Goal: Task Accomplishment & Management: Use online tool/utility

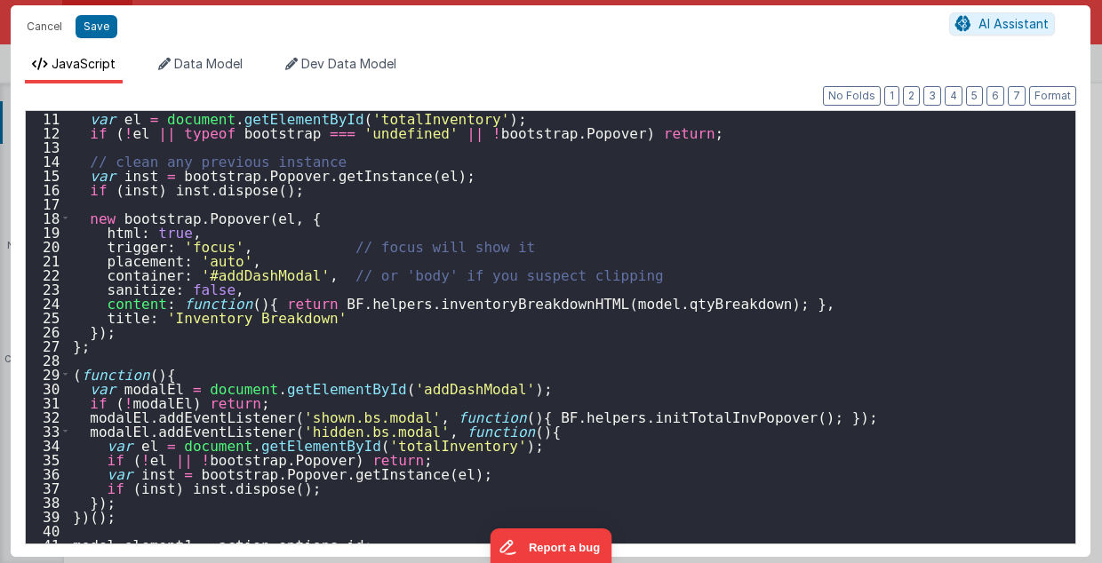
scroll to position [178, 0]
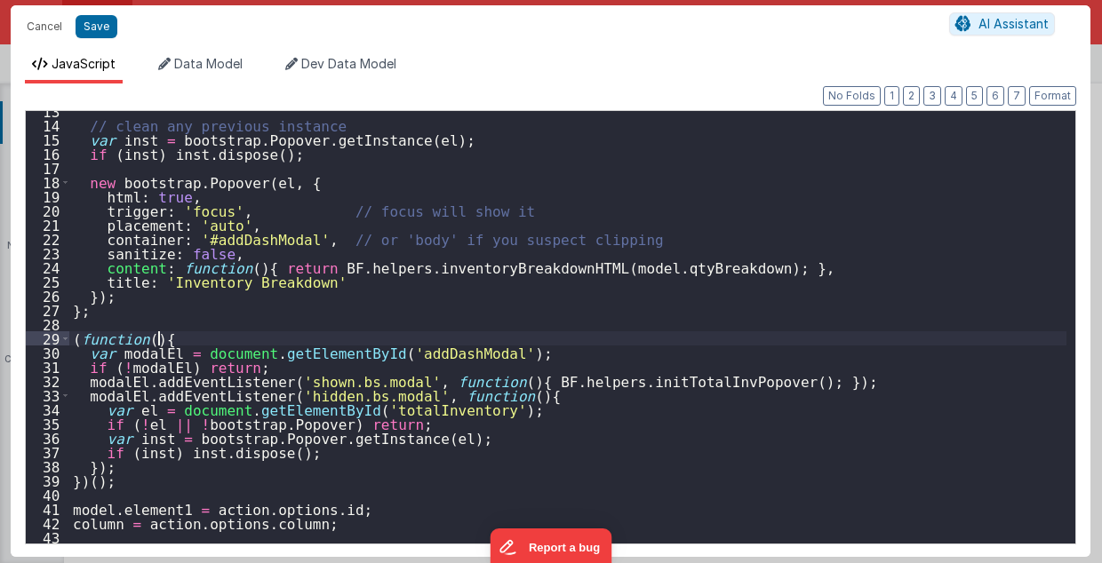
click at [170, 338] on div "// clean any previous instance var inst = bootstrap . Popover . getInstance ( e…" at bounding box center [568, 335] width 998 height 462
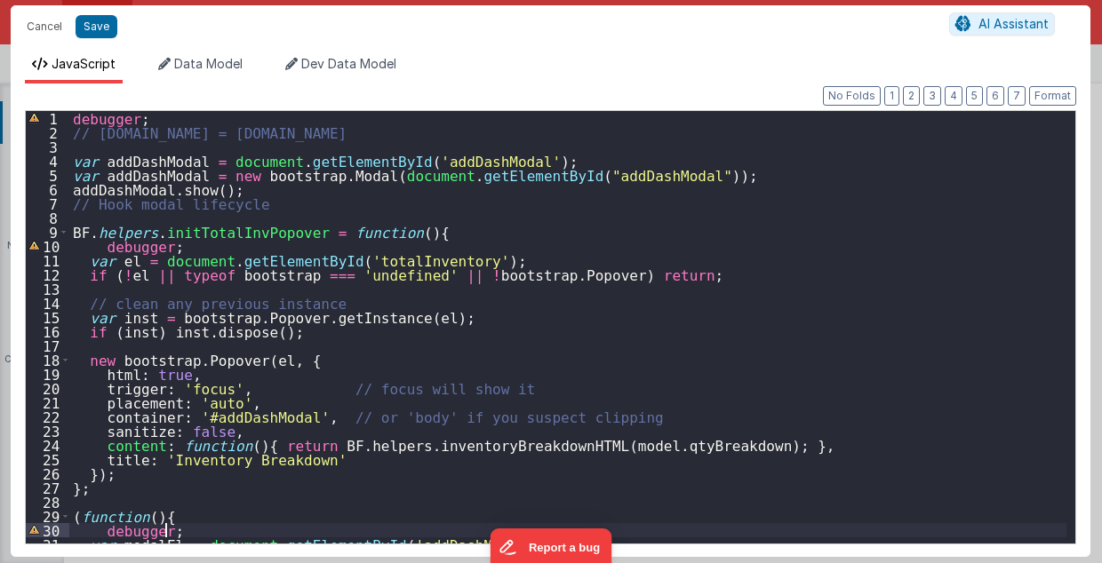
scroll to position [0, 0]
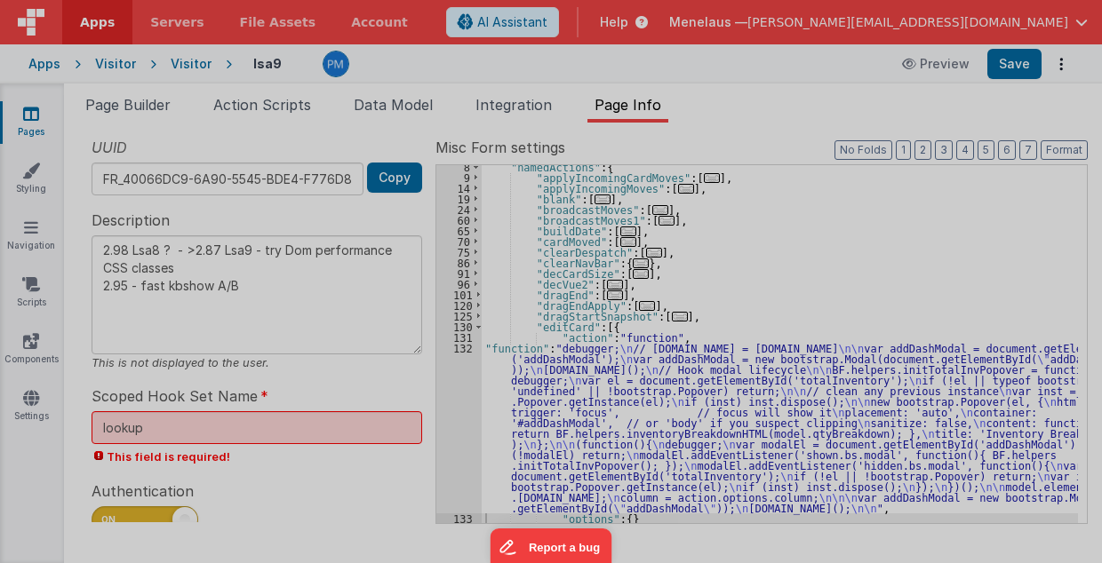
type textarea "2.98 Lsa8 ? - >2.87 Lsa9 - try Dom performance CSS classes 2.95 - fast kbshow A…"
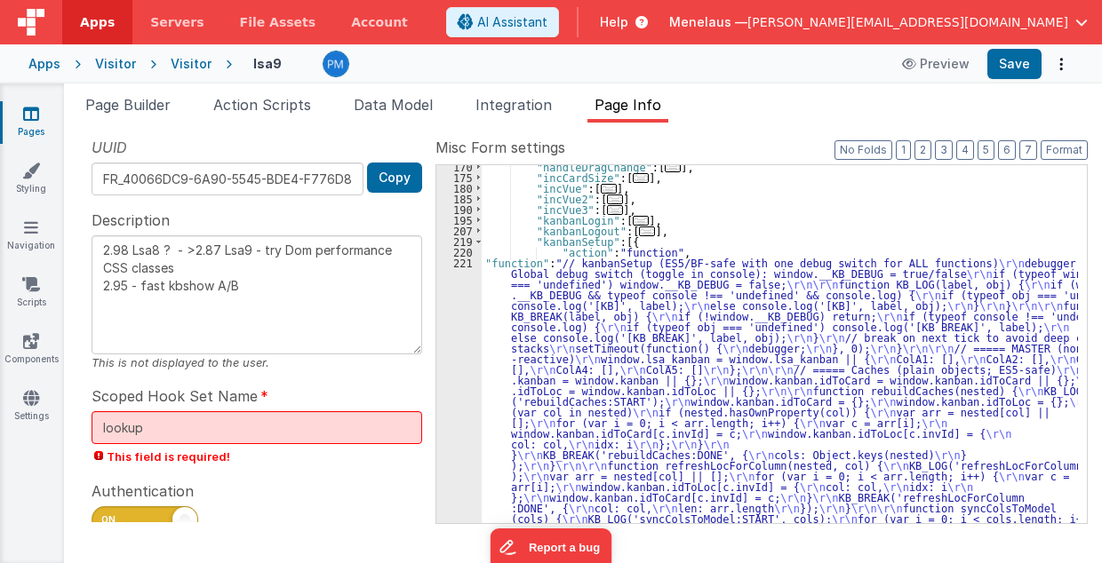
scroll to position [718, 0]
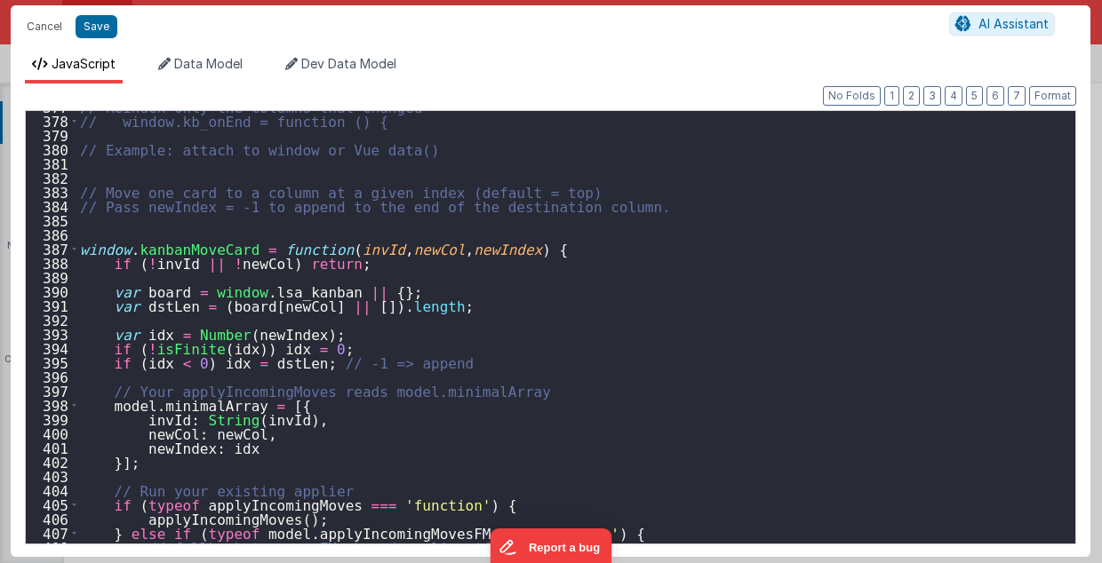
scroll to position [8040, 0]
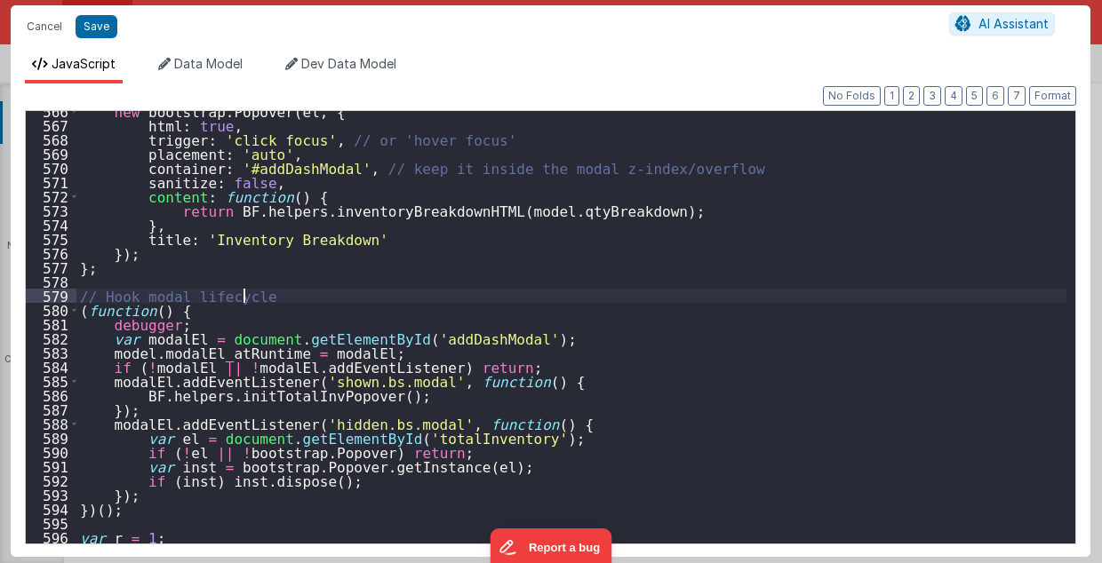
click at [251, 292] on div "new bootstrap . Popover ( el , { html : true , trigger : 'click focus' , // or …" at bounding box center [571, 335] width 991 height 462
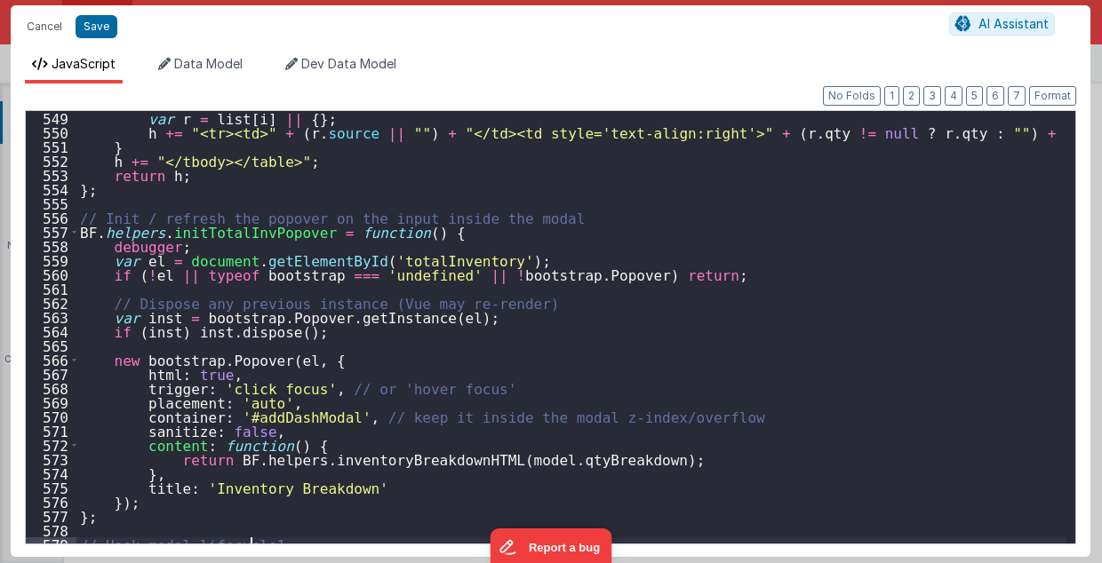
scroll to position [7791, 0]
click at [507, 215] on div "var r = list [ i ] || { } ; h += "<tr><td>" + ( r . source || "" ) + "</td><td …" at bounding box center [571, 342] width 991 height 462
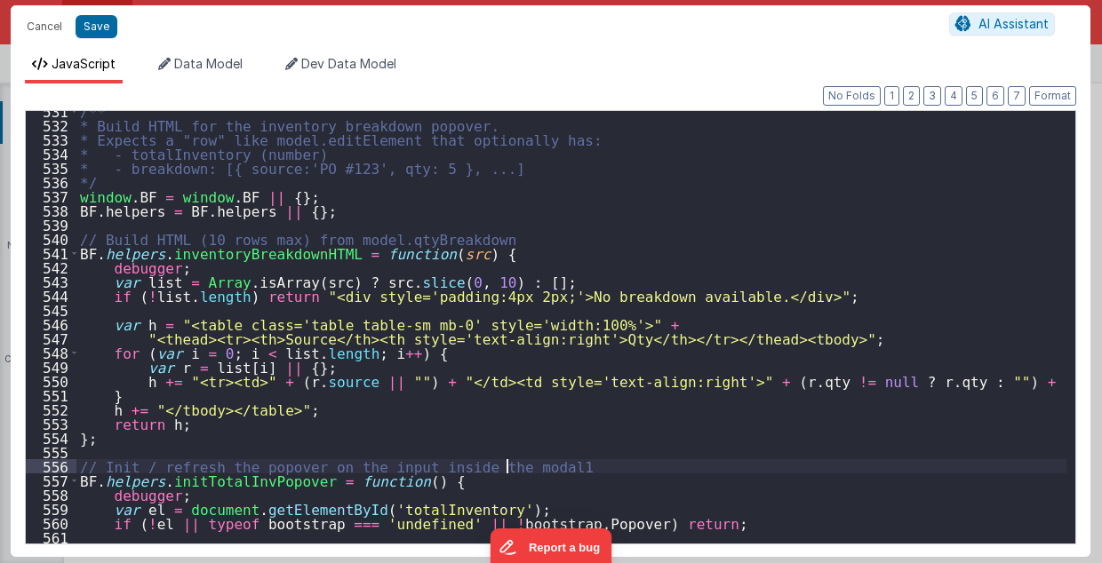
scroll to position [7542, 0]
click at [465, 235] on div "/** * Build HTML for the inventory breakdown popover. * Expects a "row" like mo…" at bounding box center [571, 335] width 991 height 462
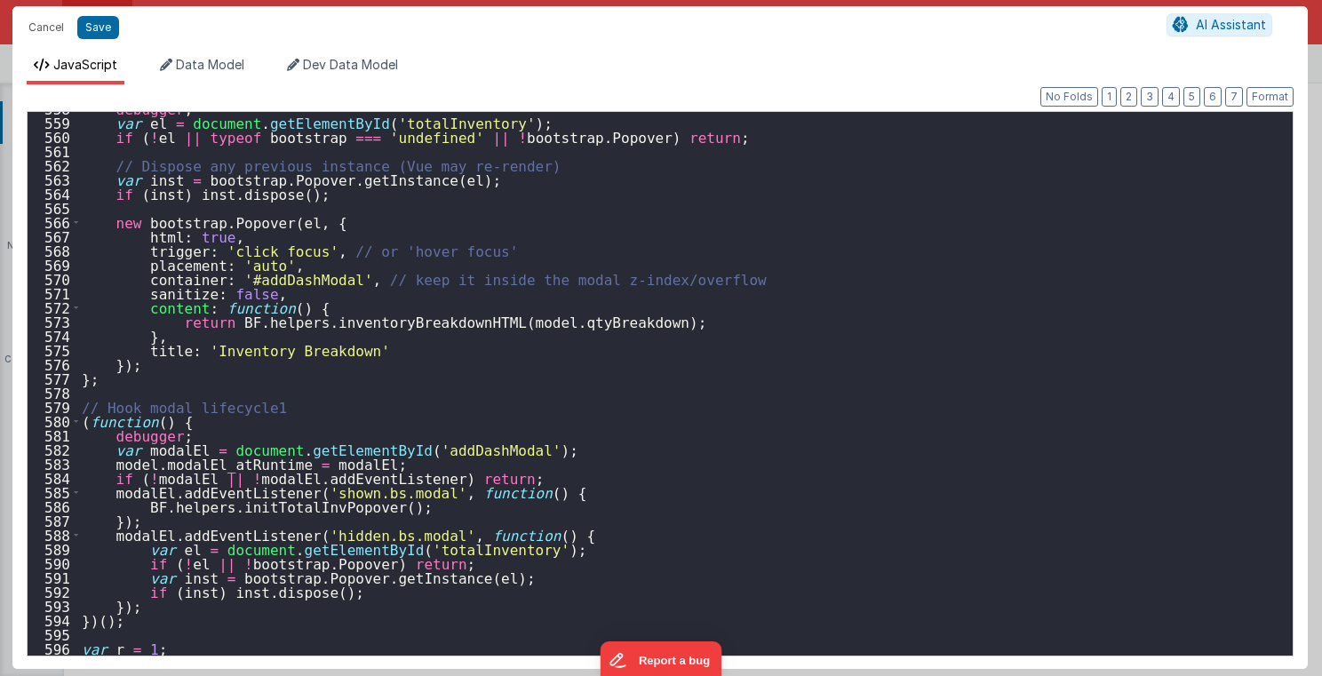
scroll to position [7930, 0]
click at [1101, 380] on div "debugger ; var el = document . getElementById ( 'totalInventory' ) ; if ( ! el …" at bounding box center [681, 387] width 1207 height 572
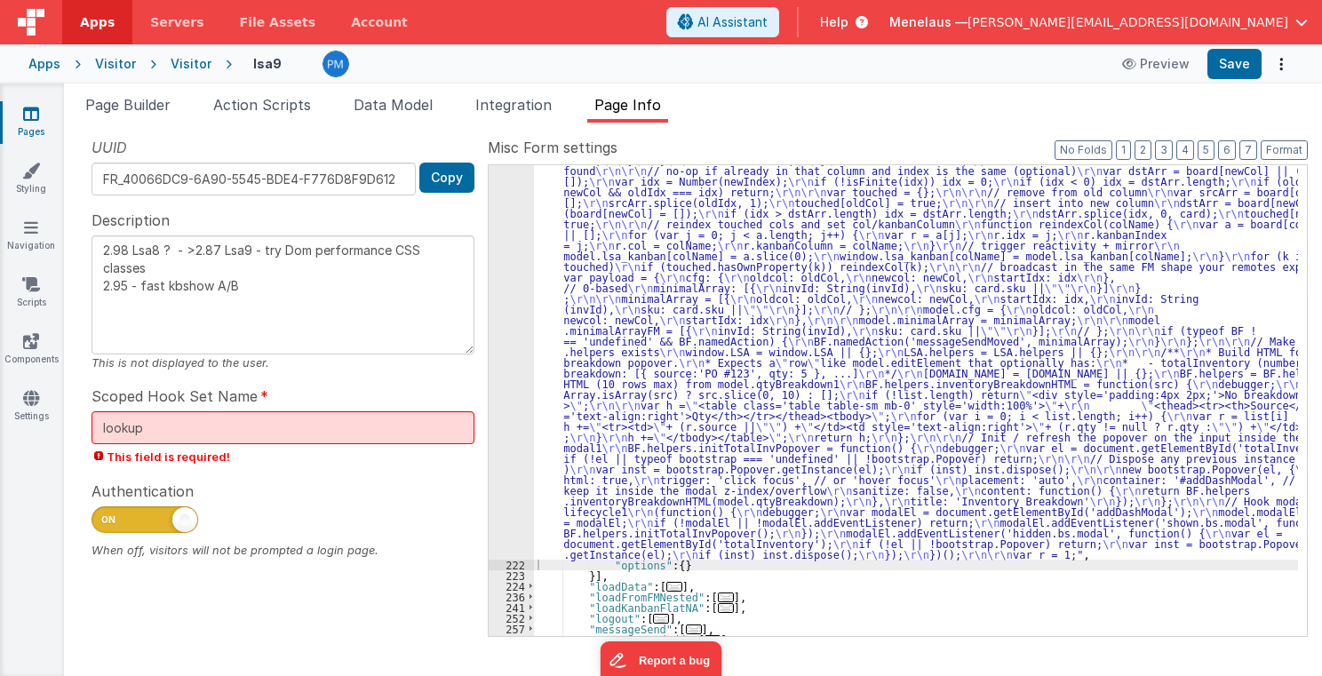
click at [786, 419] on div ""function" : "// kanbanSetup (ES5/BF-safe with one debug switch for ALL functio…" at bounding box center [916, 22] width 764 height 2038
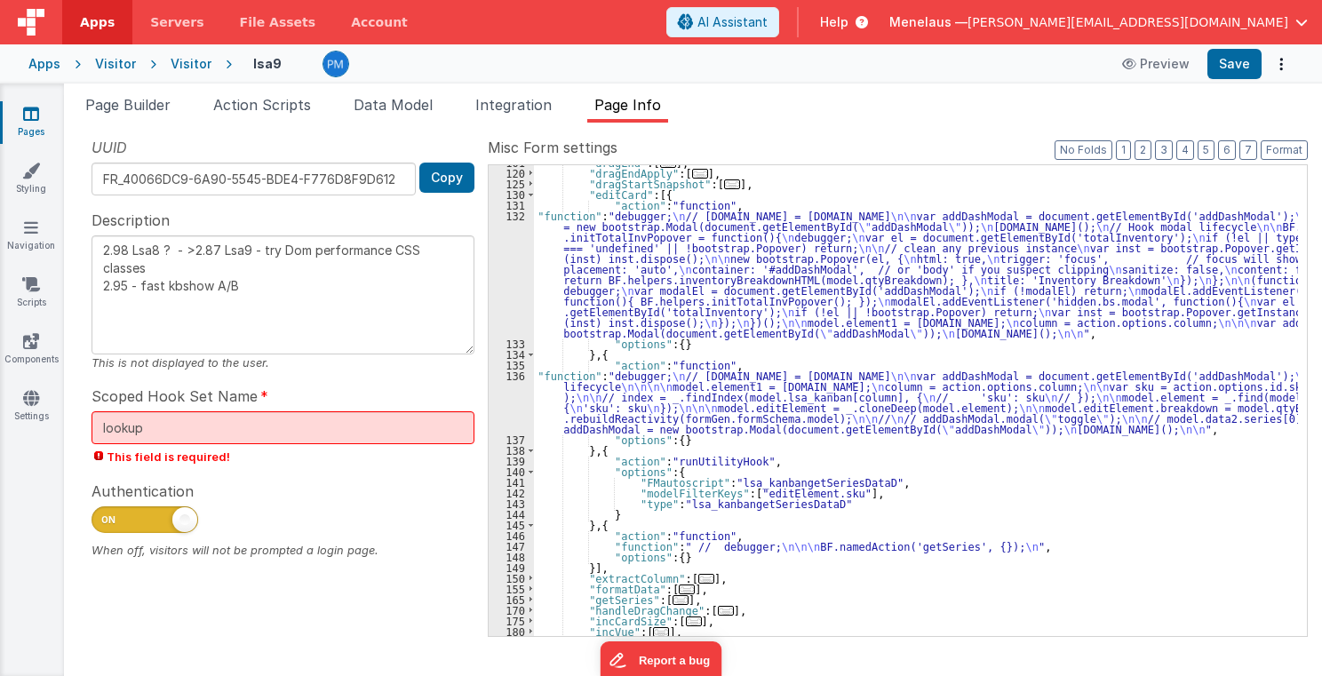
scroll to position [82, 0]
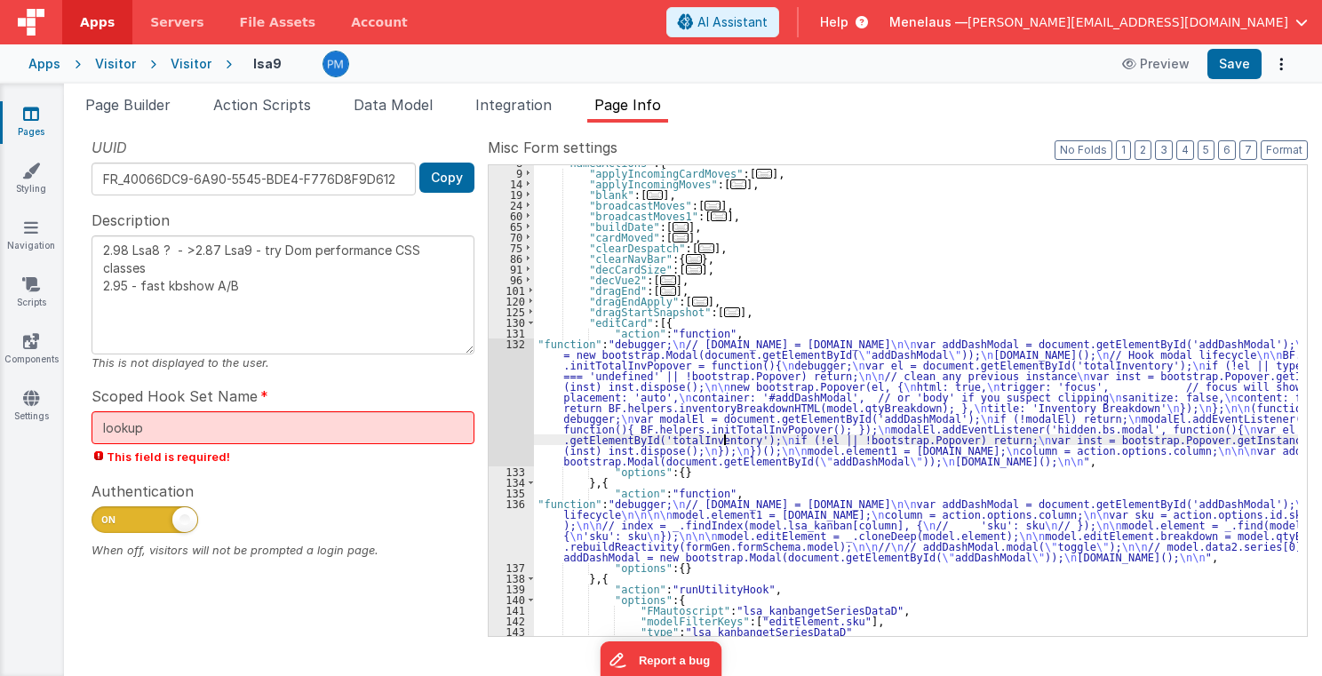
click at [724, 439] on div ""namedActions" : { "applyIncomingCardMoves" : [ ... ] , "applyIncomingMoves" : …" at bounding box center [916, 403] width 764 height 492
click at [516, 419] on div "132" at bounding box center [511, 403] width 45 height 128
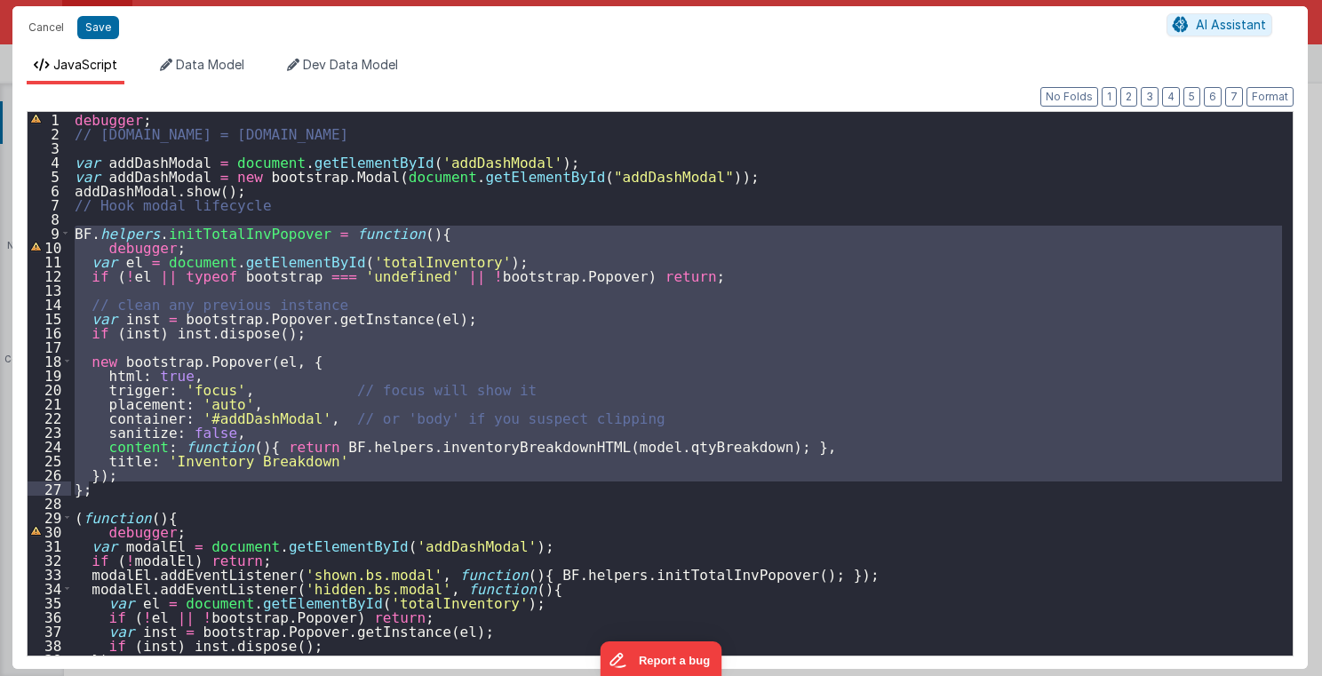
drag, startPoint x: 74, startPoint y: 227, endPoint x: 111, endPoint y: 492, distance: 267.4
click at [111, 492] on div "debugger ; // [DOMAIN_NAME] = [DOMAIN_NAME] var addDashModal = document . getEl…" at bounding box center [677, 398] width 1212 height 572
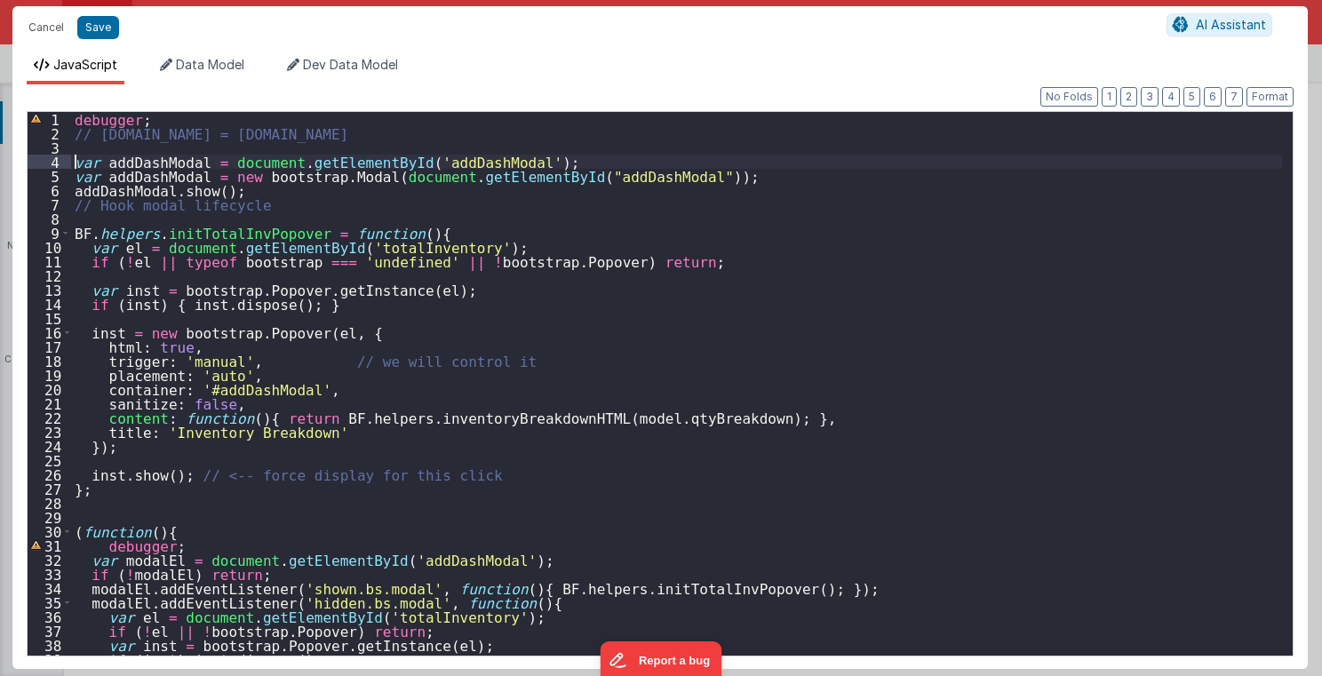
click at [74, 163] on div "debugger ; // [DOMAIN_NAME] = [DOMAIN_NAME] var addDashModal = document . getEl…" at bounding box center [677, 398] width 1212 height 572
click at [92, 26] on button "Save" at bounding box center [98, 27] width 42 height 23
type textarea "2.98 Lsa8 ? - >2.87 Lsa9 - try Dom performance CSS classes 2.95 - fast kbshow A…"
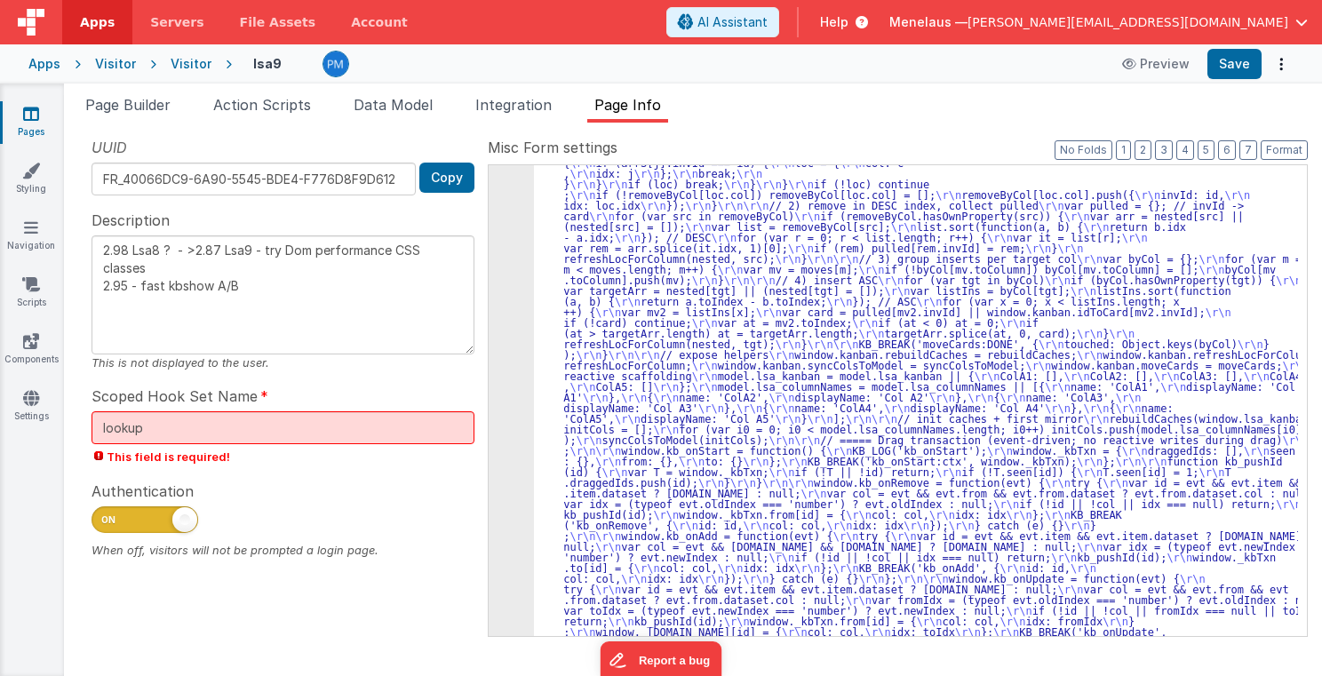
scroll to position [1020, 0]
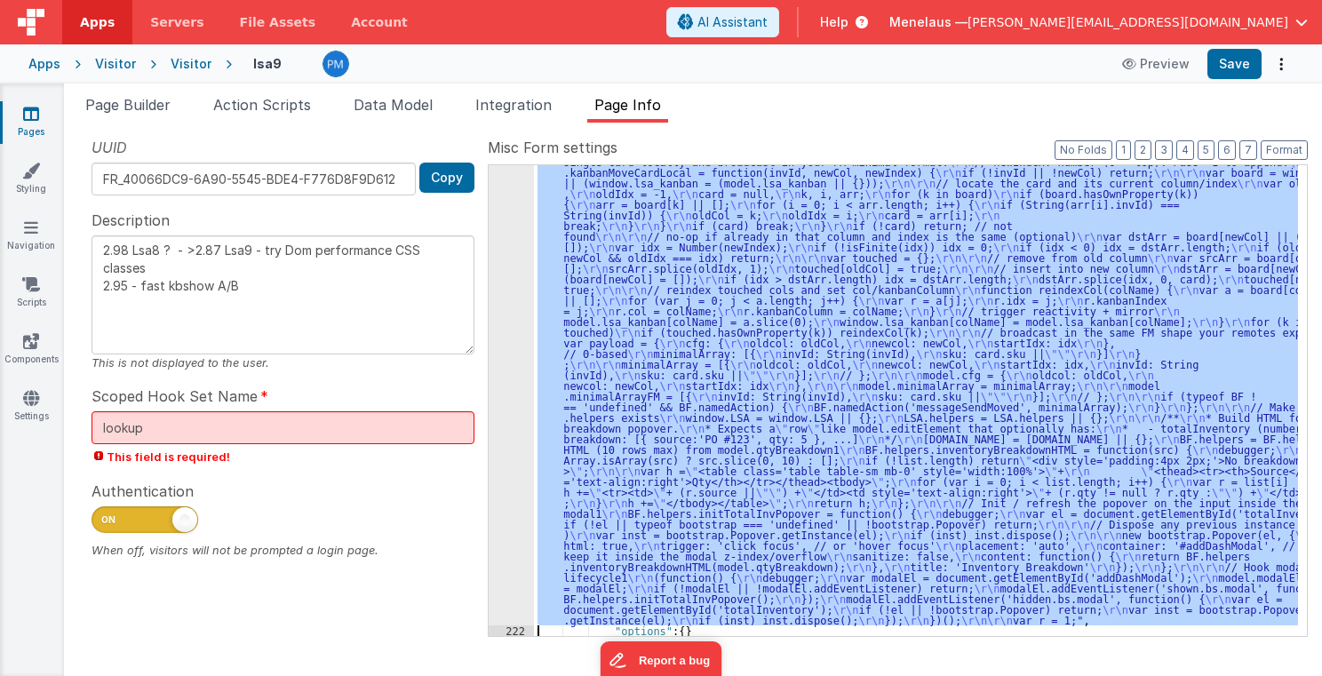
scroll to position [1843, 0]
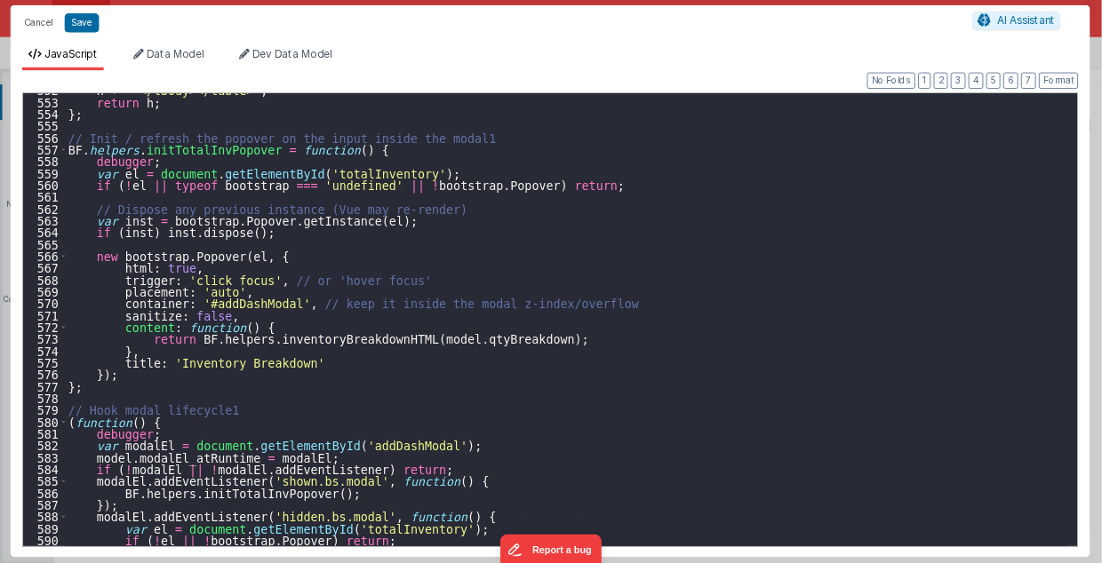
scroll to position [7844, 0]
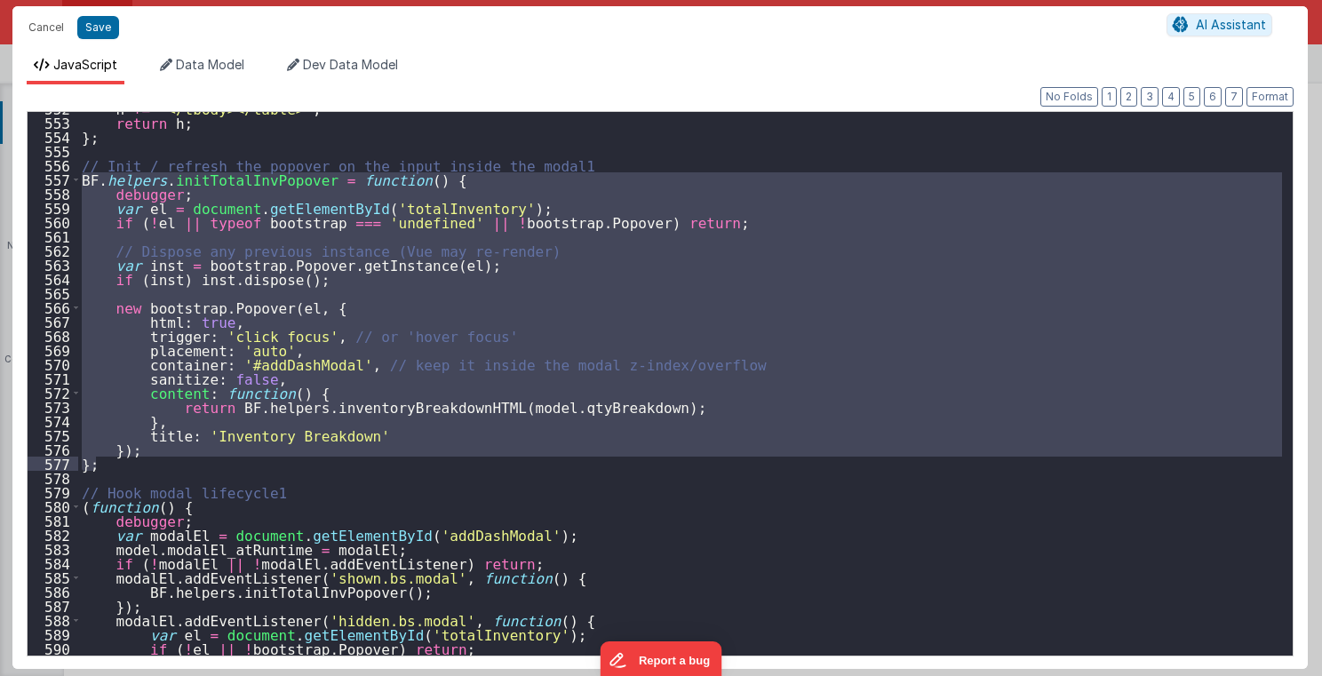
drag, startPoint x: 82, startPoint y: 179, endPoint x: 135, endPoint y: 461, distance: 286.7
click at [135, 461] on div "h += "</tbody></table>" ; return h ; } ; // Init / refresh the popover on the i…" at bounding box center [680, 387] width 1205 height 572
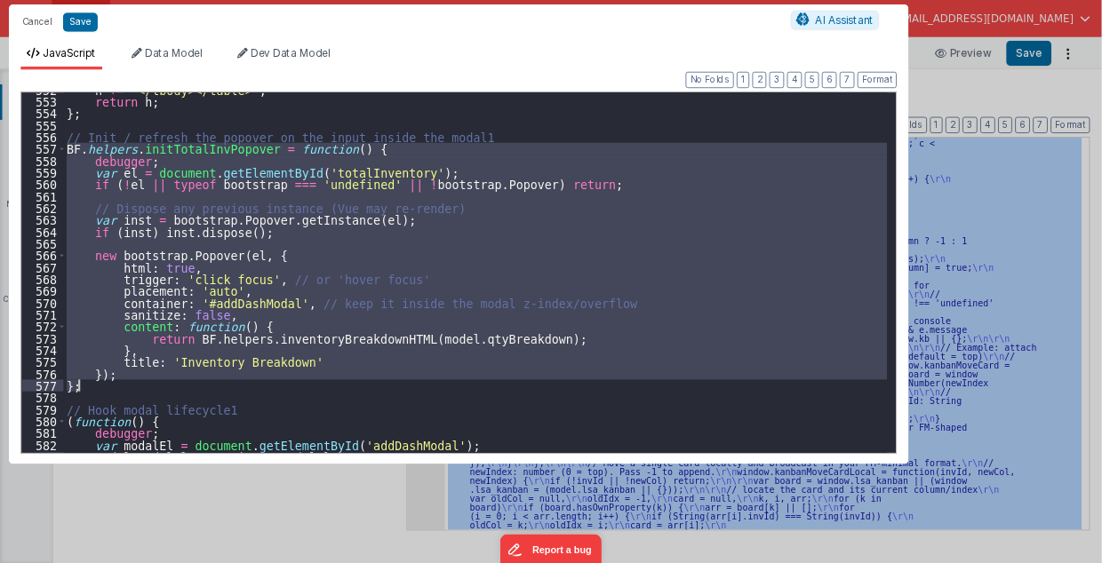
scroll to position [1843, 0]
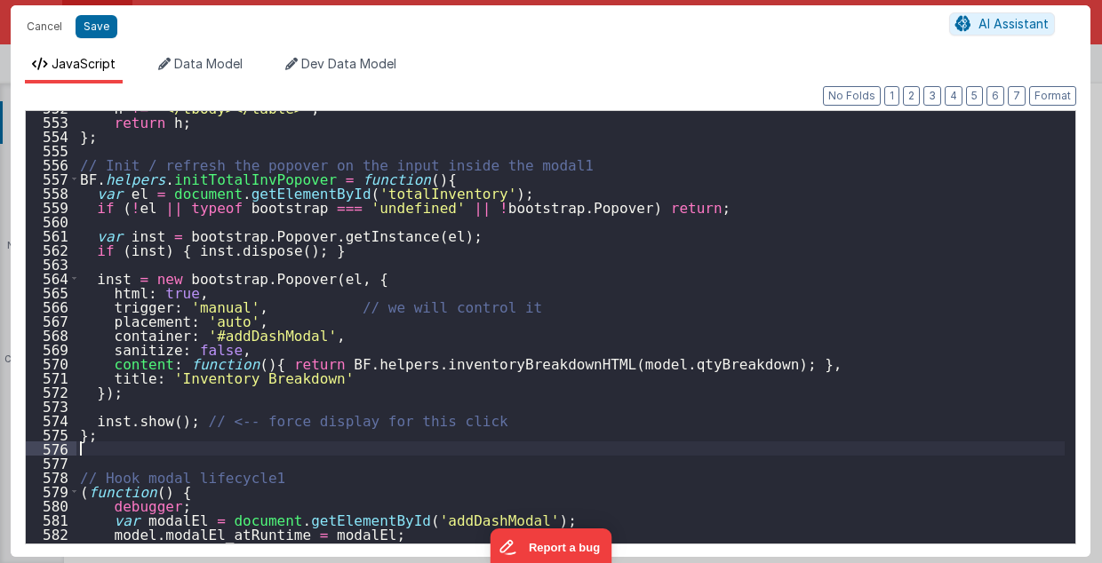
click at [448, 420] on div "h += "</tbody></table>" ; return h ; } ; // Init / refresh the popover on the i…" at bounding box center [570, 331] width 989 height 462
type textarea "2.98 Lsa8 ? - >2.87 Lsa9 - try Dom performance CSS classes 2.95 - fast kbshow A…"
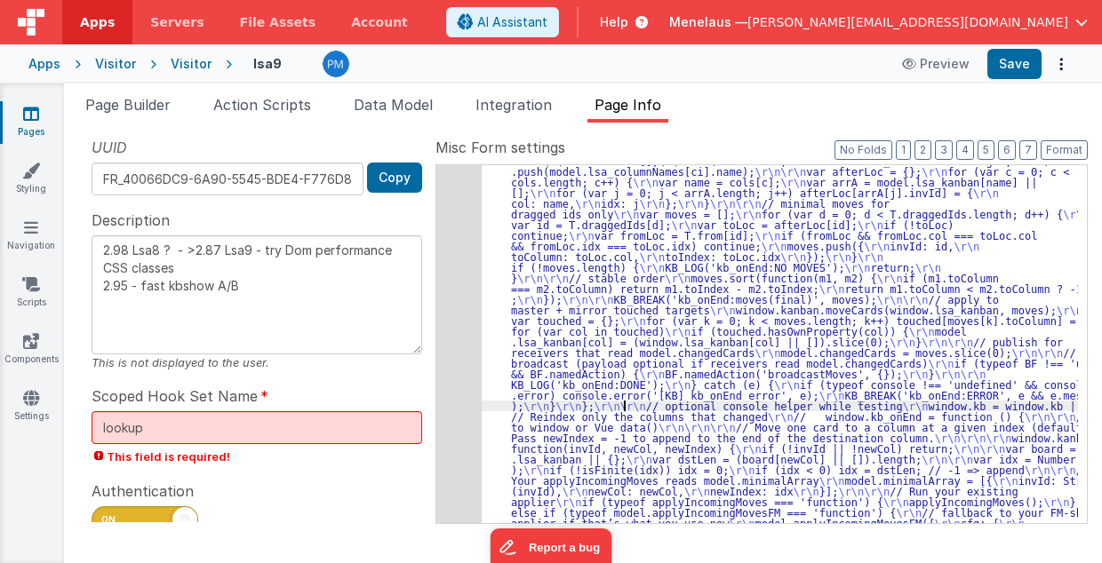
click at [464, 390] on div "221" at bounding box center [458, 145] width 45 height 2026
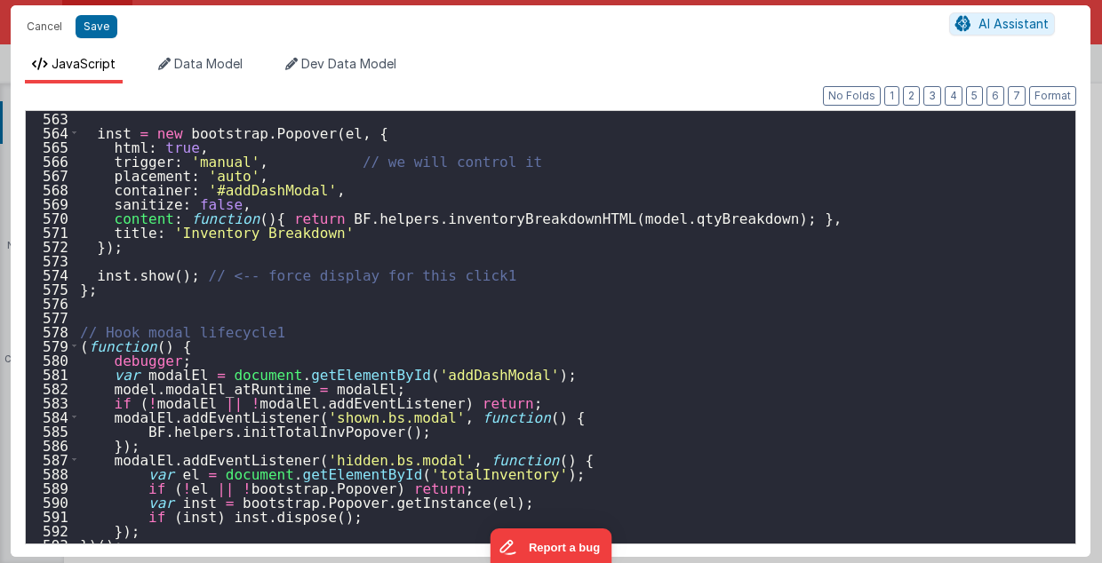
scroll to position [7990, 0]
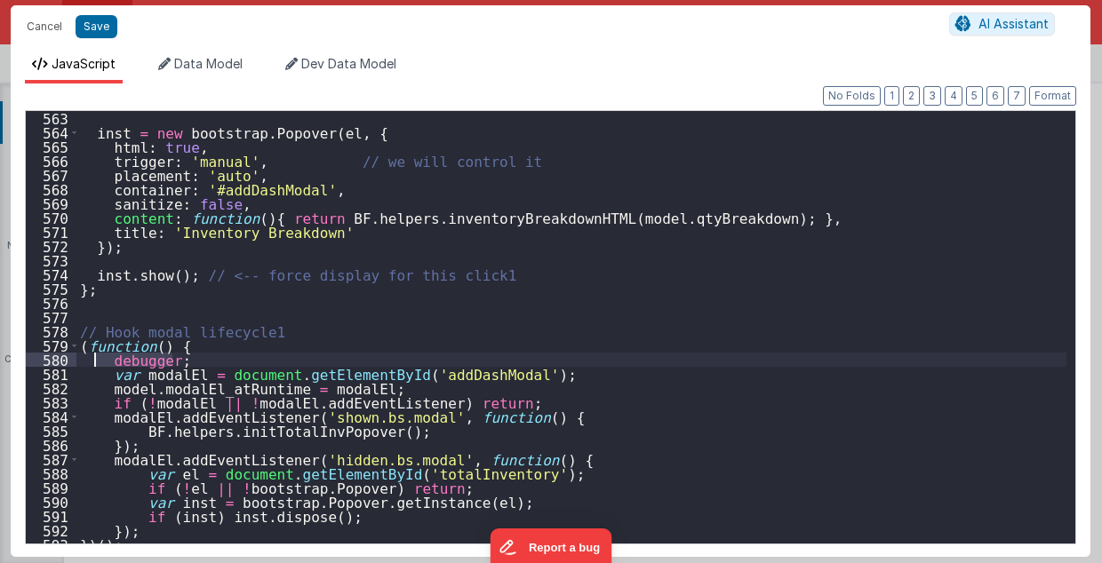
drag, startPoint x: 179, startPoint y: 364, endPoint x: 91, endPoint y: 363, distance: 88.9
click at [91, 363] on div "inst = new bootstrap . Popover ( el , { html : true , trigger : 'manual' , // w…" at bounding box center [571, 342] width 991 height 462
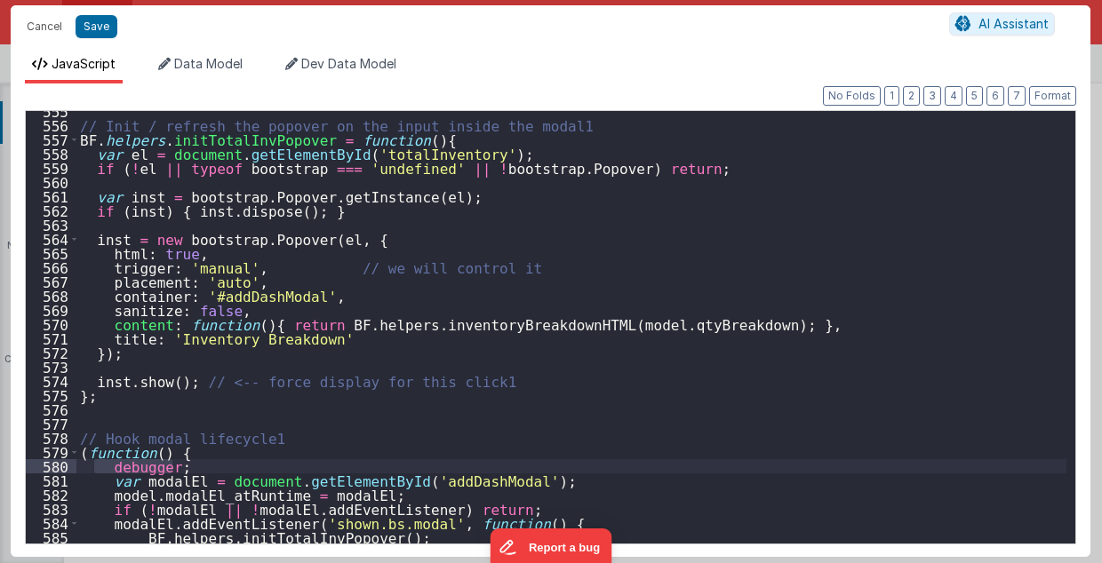
scroll to position [7812, 0]
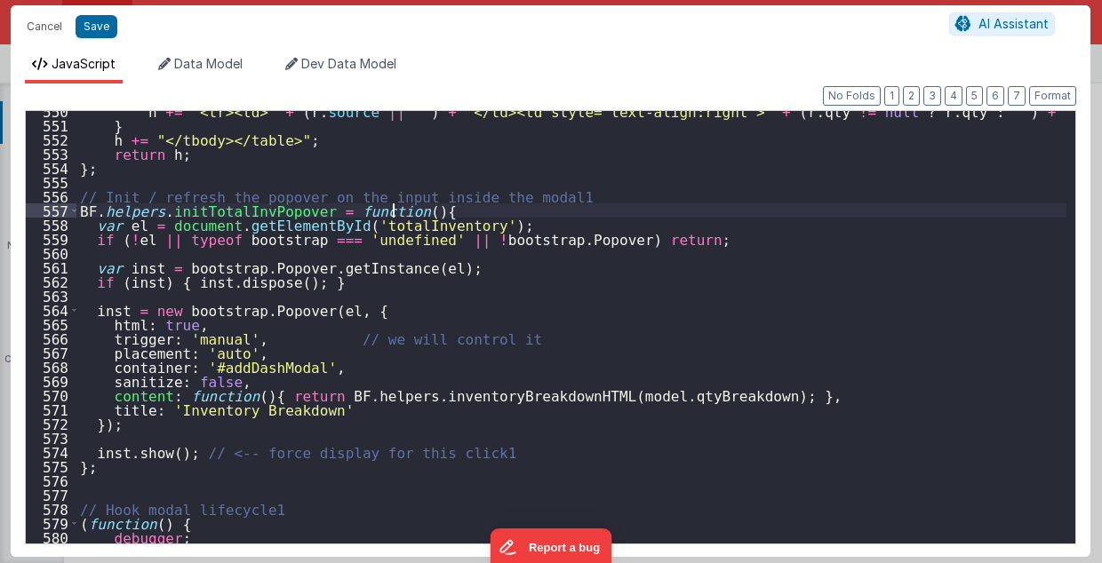
click at [403, 211] on div "h += "<tr><td>" + ( r . source || "" ) + "</td><td style='text-align:right'>" +…" at bounding box center [571, 335] width 991 height 462
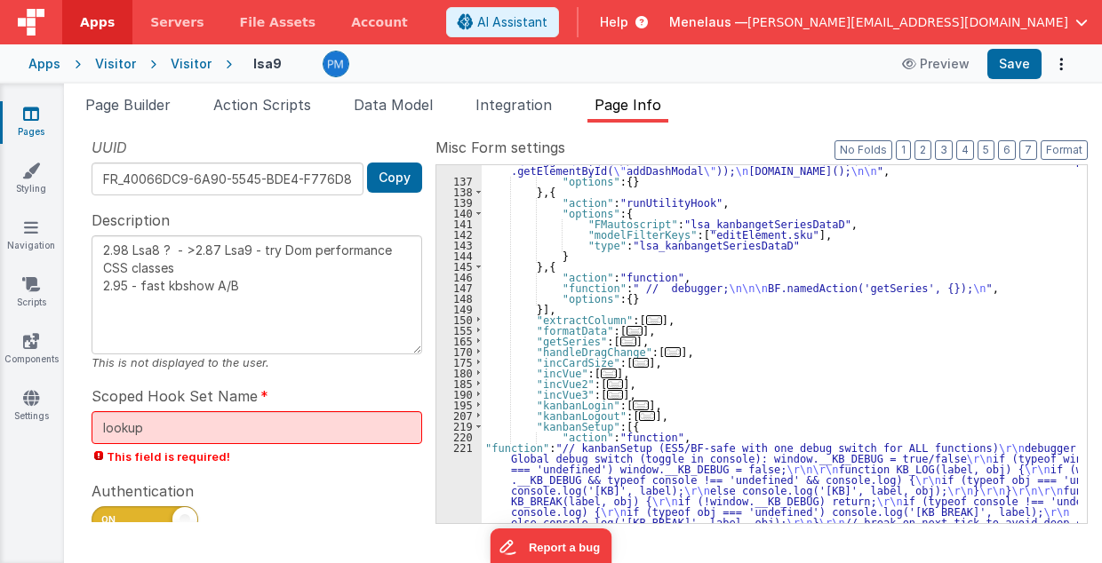
scroll to position [249, 0]
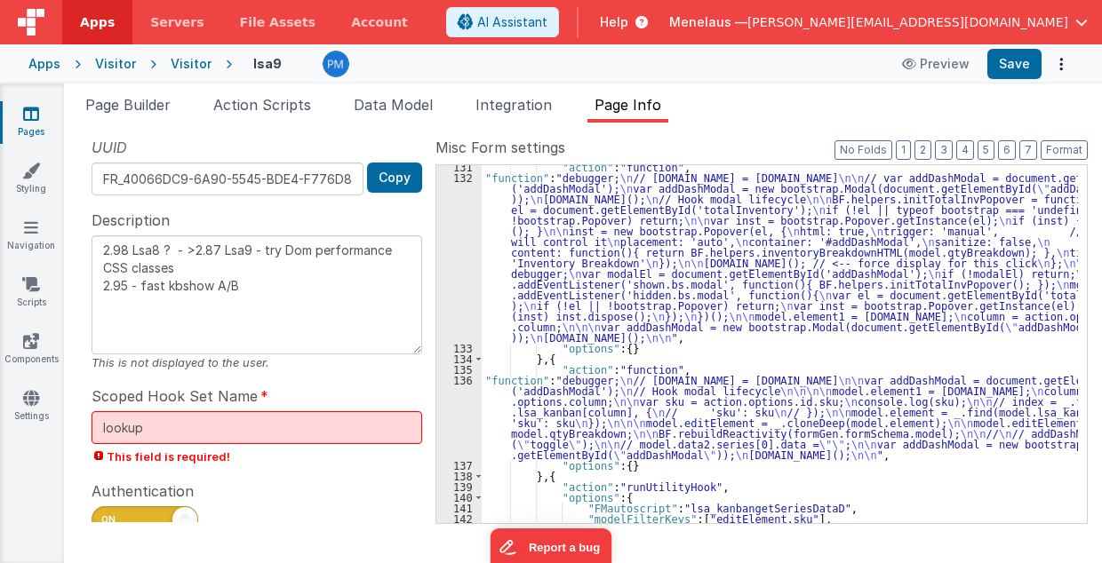
drag, startPoint x: 683, startPoint y: 412, endPoint x: 674, endPoint y: 412, distance: 9.8
click at [683, 412] on div ""action" : "function" , "function" : "debugger; \n // [DOMAIN_NAME] = [DOMAIN_N…" at bounding box center [780, 352] width 597 height 380
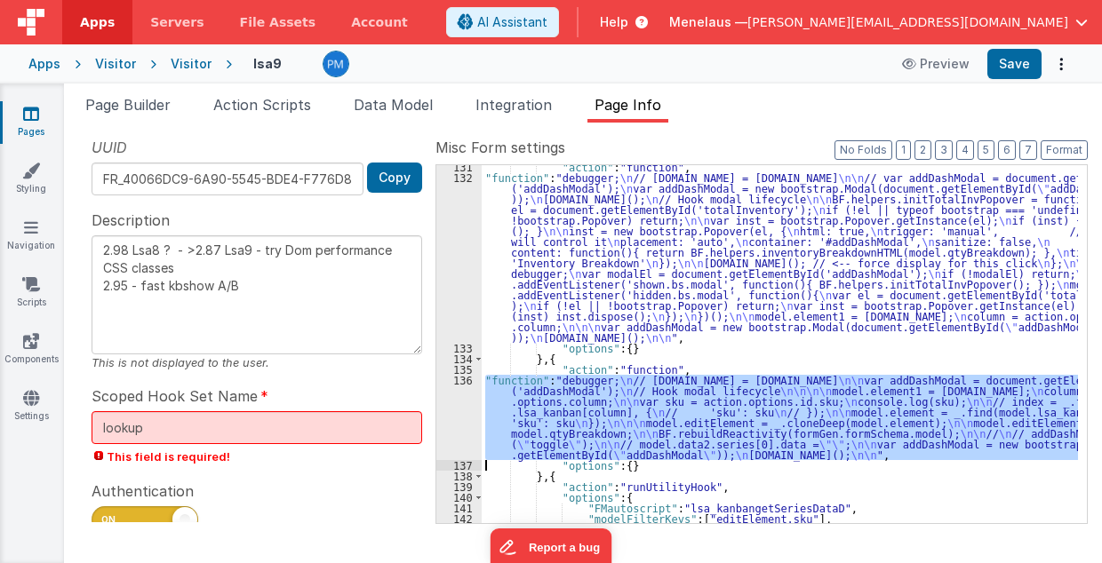
click at [457, 428] on div "136" at bounding box center [458, 417] width 45 height 85
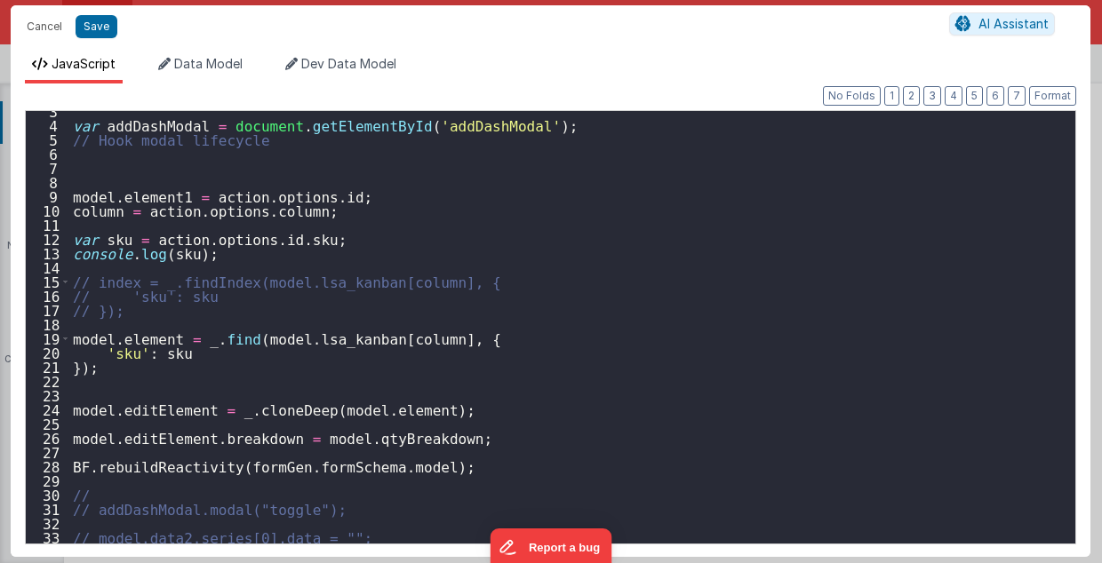
scroll to position [107, 0]
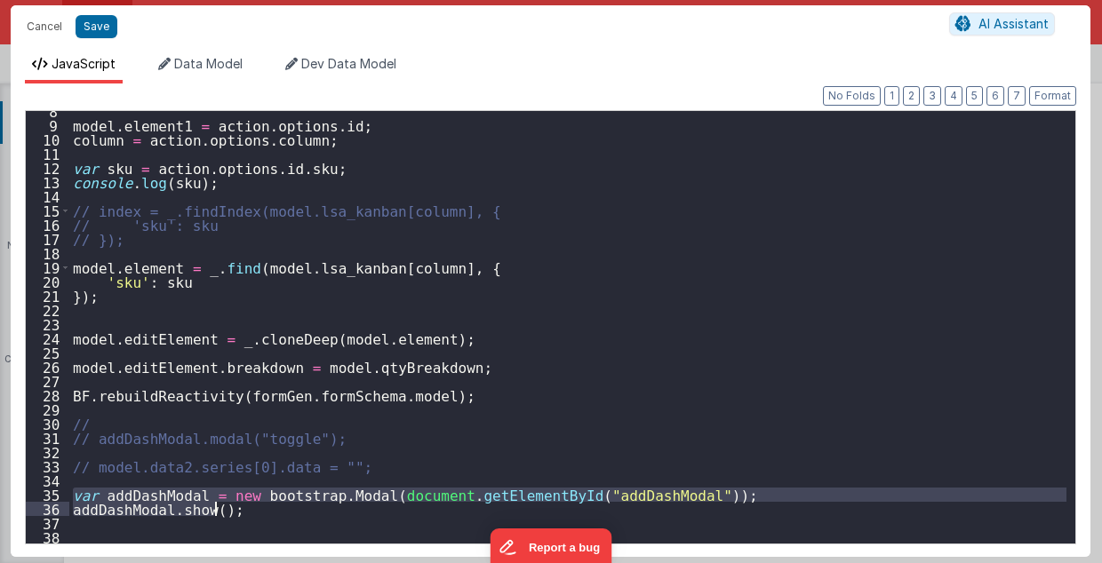
drag, startPoint x: 74, startPoint y: 494, endPoint x: 222, endPoint y: 504, distance: 148.7
click at [222, 504] on div "model . element1 = action . options . id ; column = action . options . column ;…" at bounding box center [568, 335] width 998 height 462
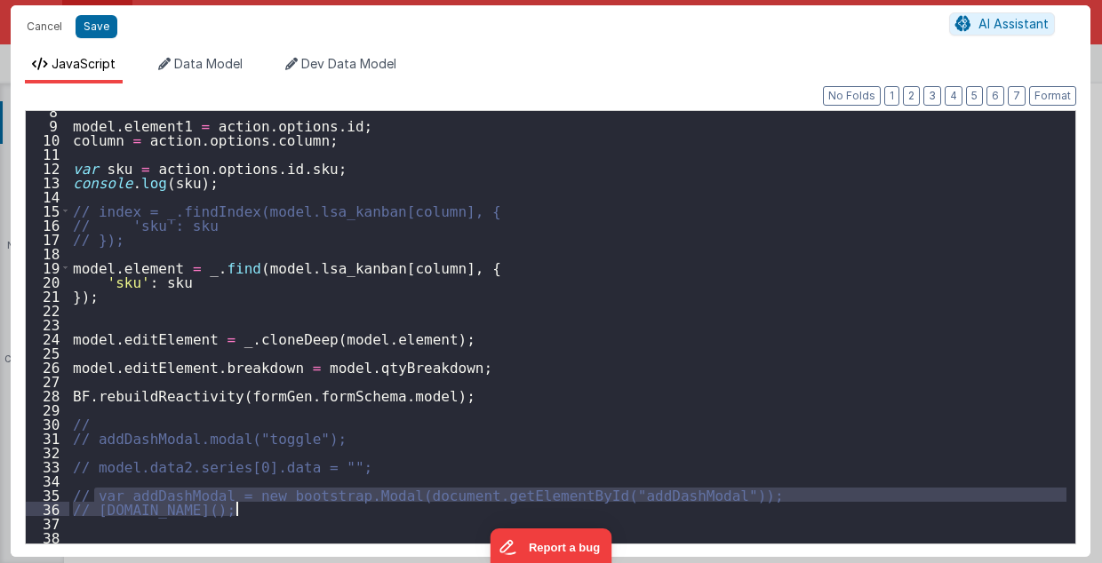
type textarea "2.98 Lsa8 ? - >2.87 Lsa9 - try Dom performance CSS classes 2.95 - fast kbshow A…"
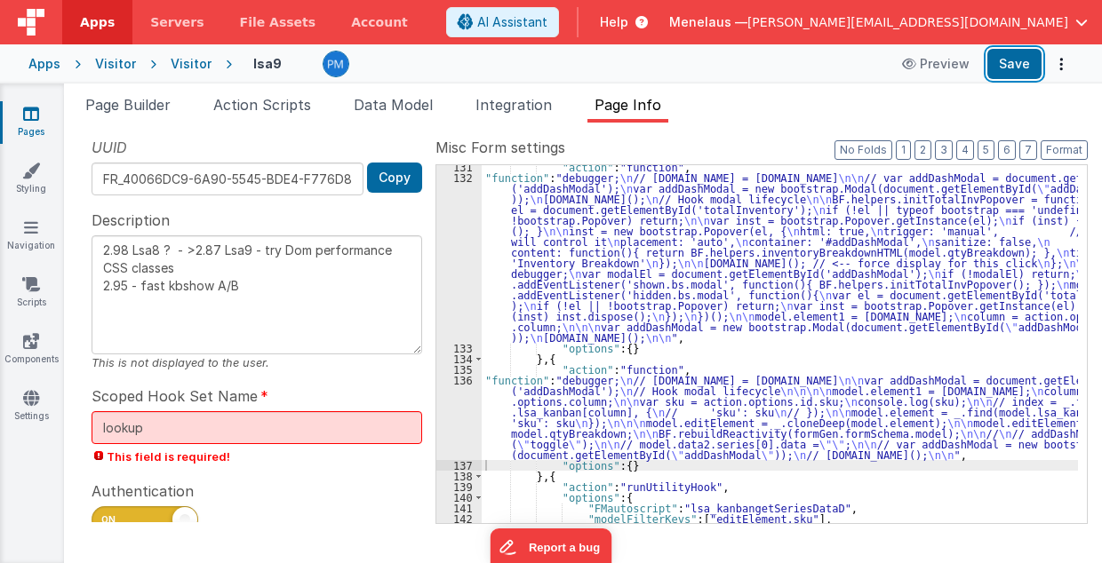
drag, startPoint x: 1025, startPoint y: 59, endPoint x: 1087, endPoint y: 80, distance: 65.8
click at [1025, 60] on button "Save" at bounding box center [1014, 64] width 54 height 30
click at [145, 105] on span "Page Builder" at bounding box center [127, 105] width 85 height 18
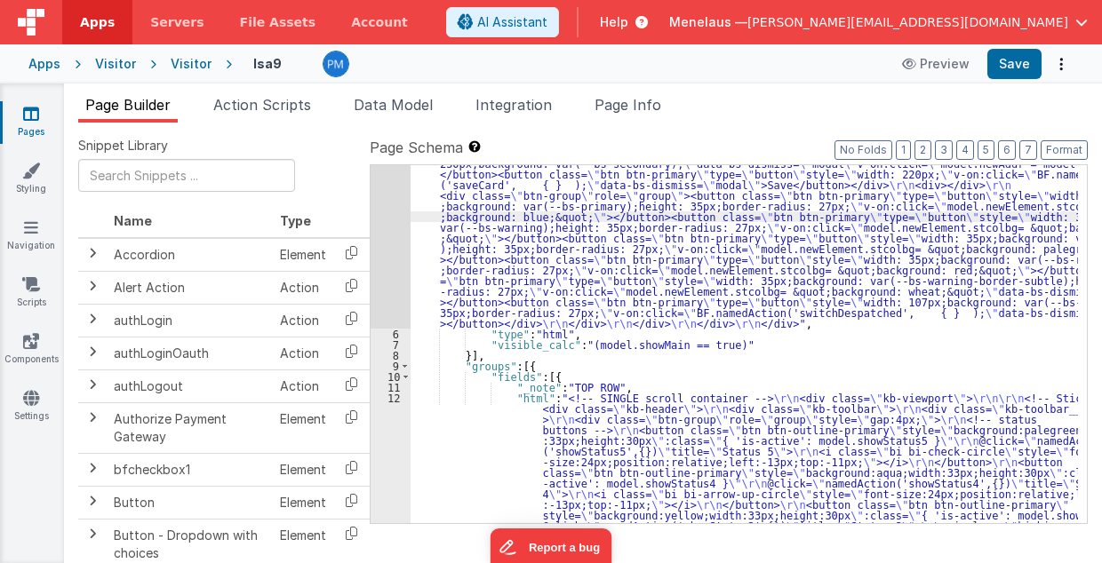
click at [389, 249] on div "5" at bounding box center [391, 14] width 40 height 629
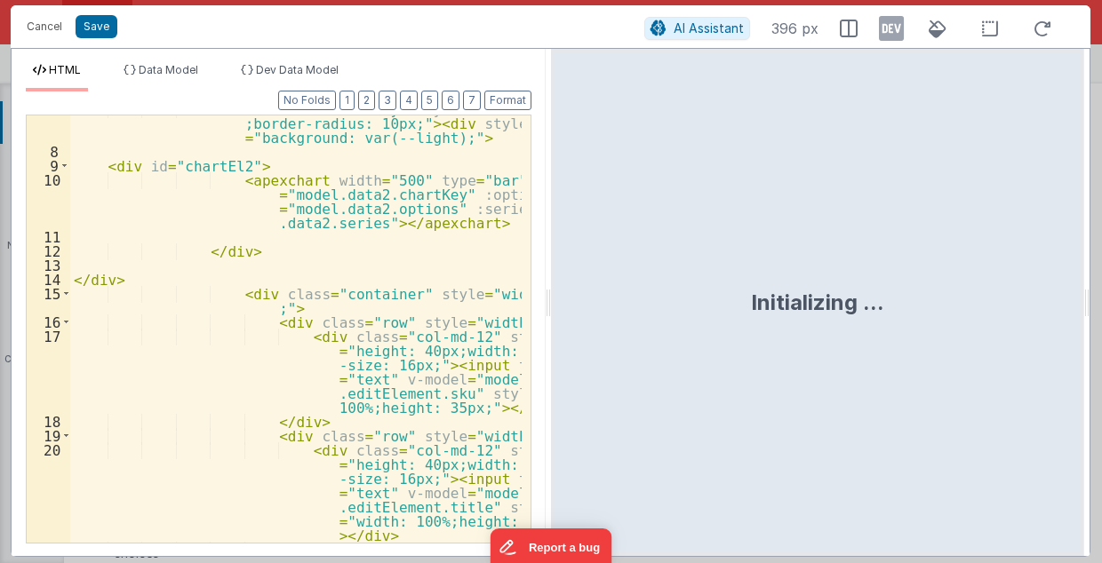
scroll to position [213, 0]
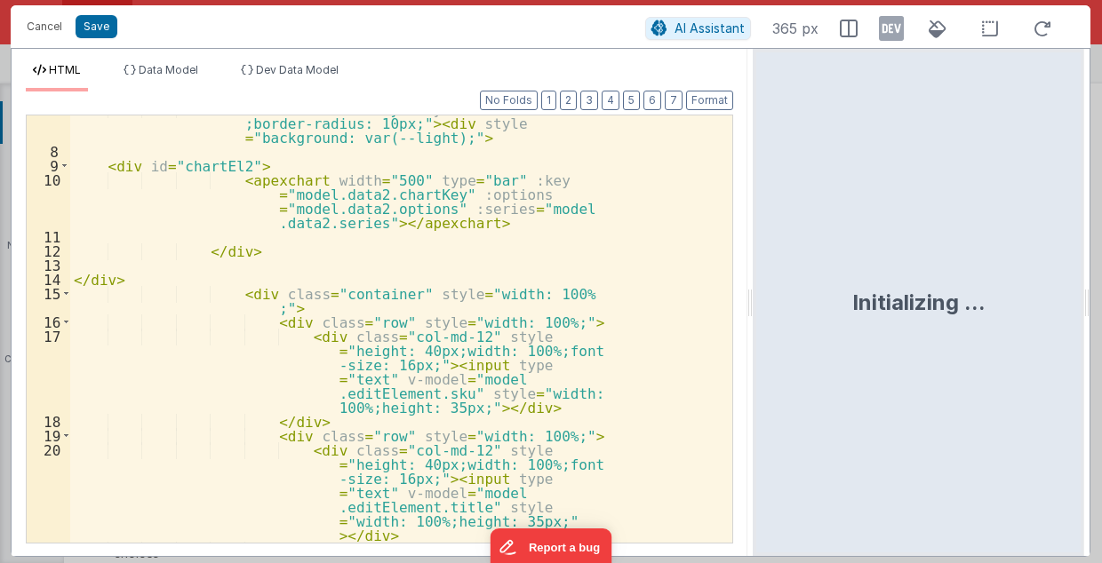
drag, startPoint x: 547, startPoint y: 306, endPoint x: 754, endPoint y: 308, distance: 207.1
click at [754, 308] on html "Cancel Save AI Assistant 365 px HTML Data Model Dev Data Model Format 7 6 5 4 3…" at bounding box center [551, 281] width 1102 height 563
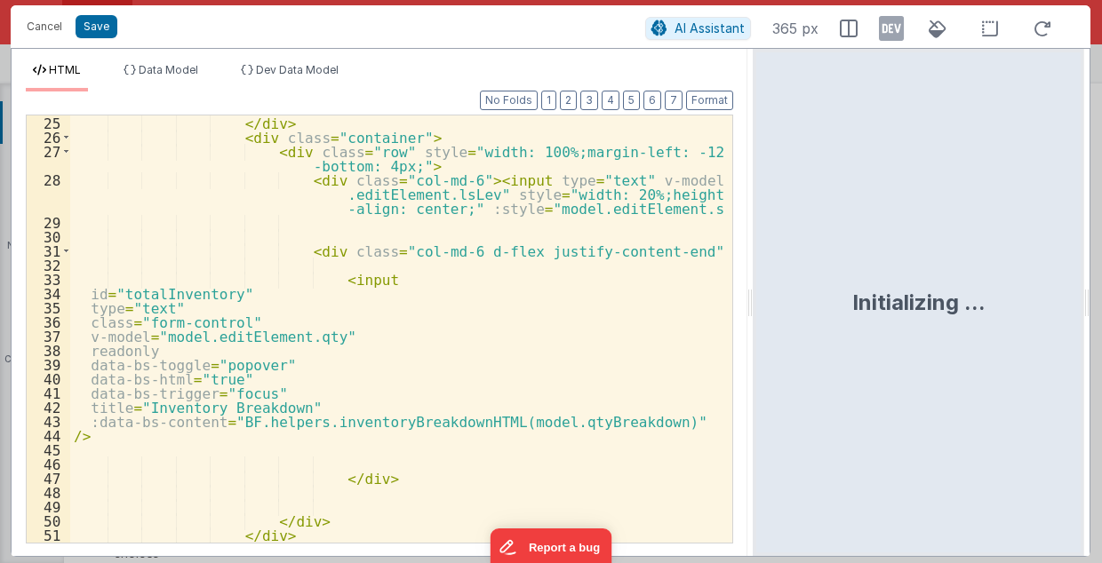
scroll to position [498, 0]
click at [224, 395] on div "</ div > < div class = "container" > < div class = "row" style = "width: 100%;m…" at bounding box center [397, 345] width 654 height 458
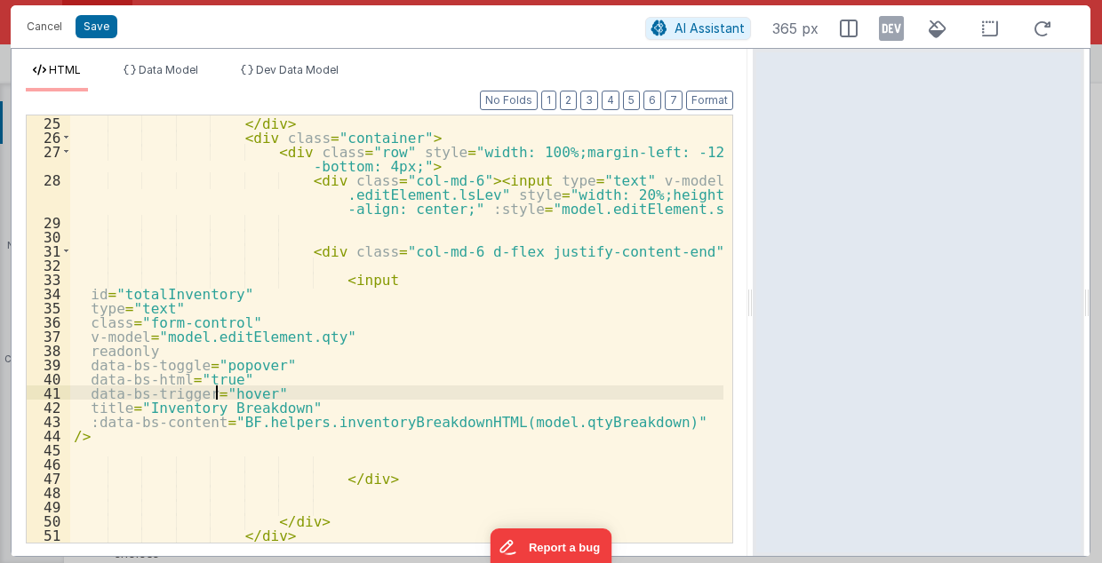
click at [217, 392] on div "</ div > < div class = "container" > < div class = "row" style = "width: 100%;m…" at bounding box center [397, 345] width 654 height 458
click at [220, 393] on div "</ div > < div class = "container" > < div class = "row" style = "width: 100%;m…" at bounding box center [397, 345] width 654 height 458
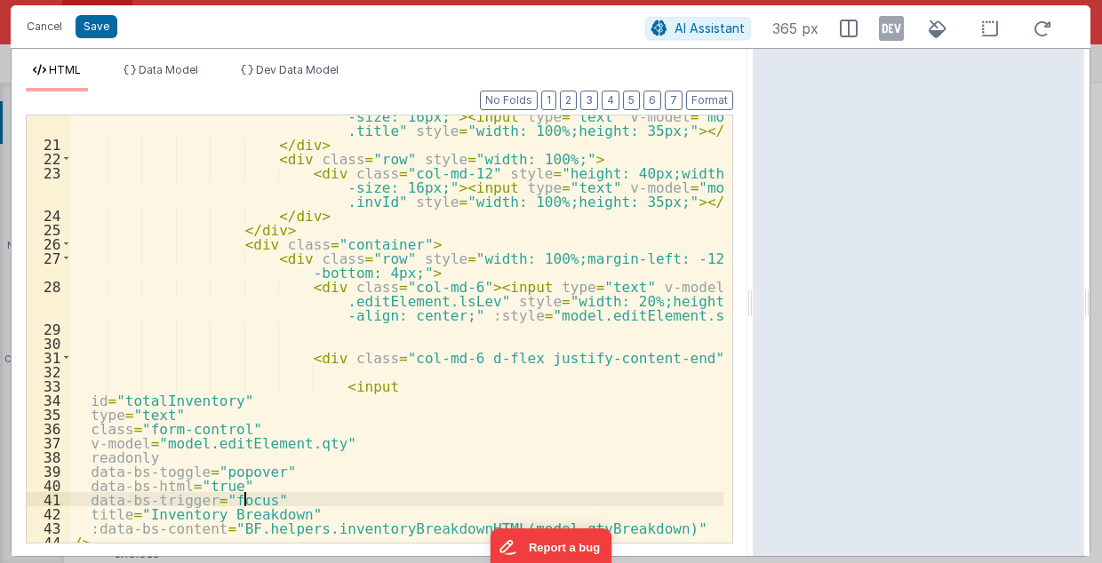
scroll to position [391, 0]
click at [365, 239] on div "< div class = "col-md-12" style = "height: 40px;width: 100%;font -size: 16px;" …" at bounding box center [397, 337] width 654 height 486
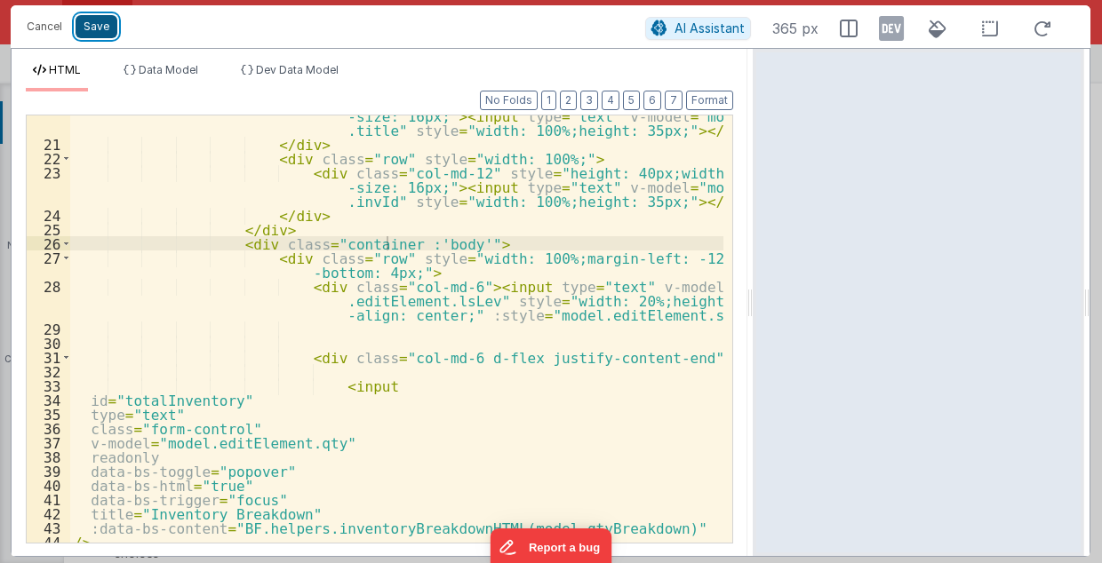
click at [107, 28] on button "Save" at bounding box center [97, 26] width 42 height 23
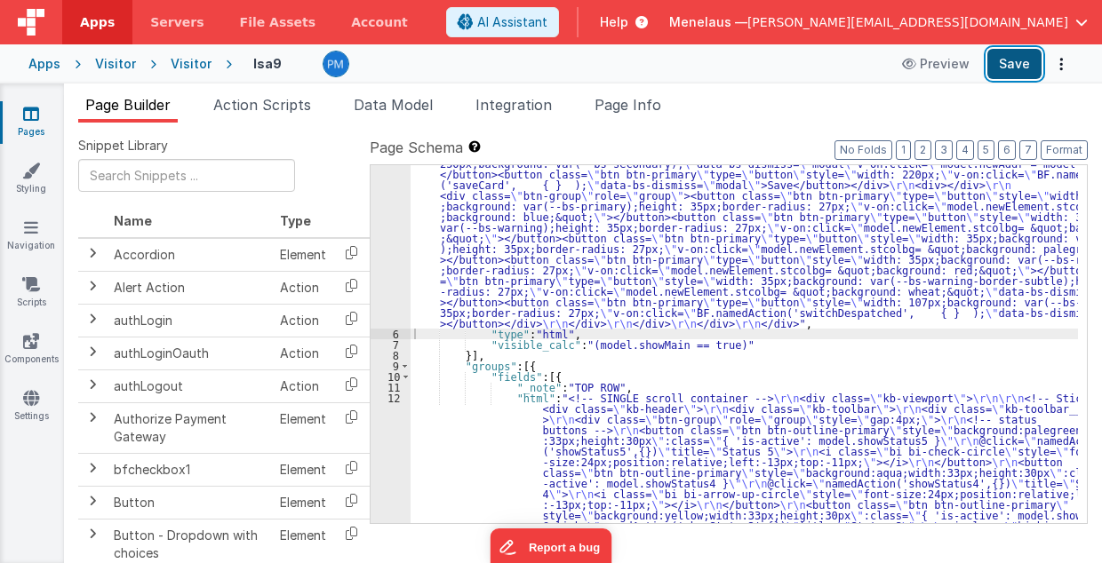
click at [1009, 55] on button "Save" at bounding box center [1014, 64] width 54 height 30
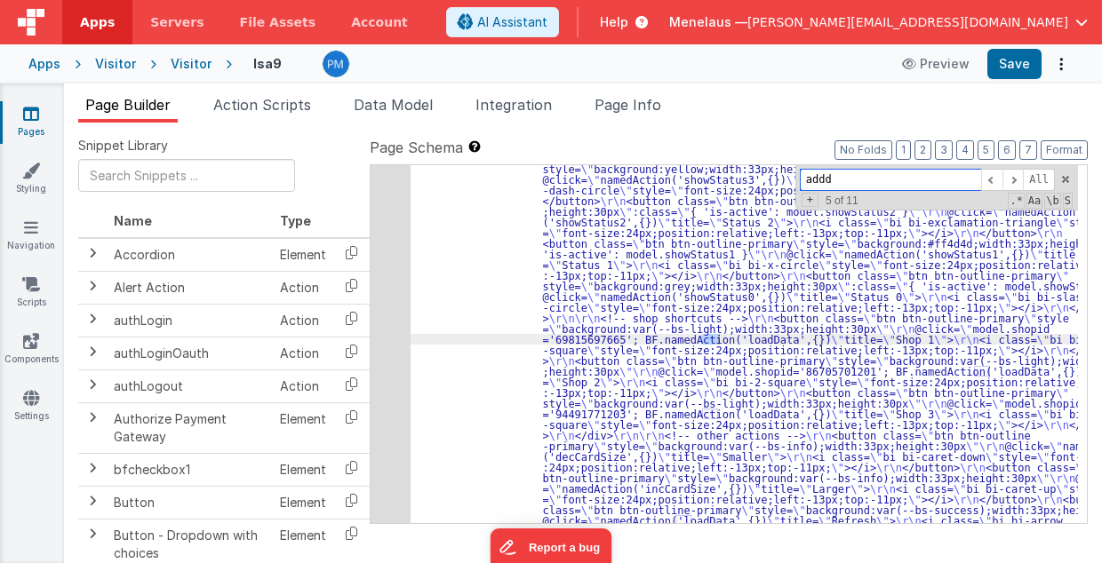
scroll to position [0, 0]
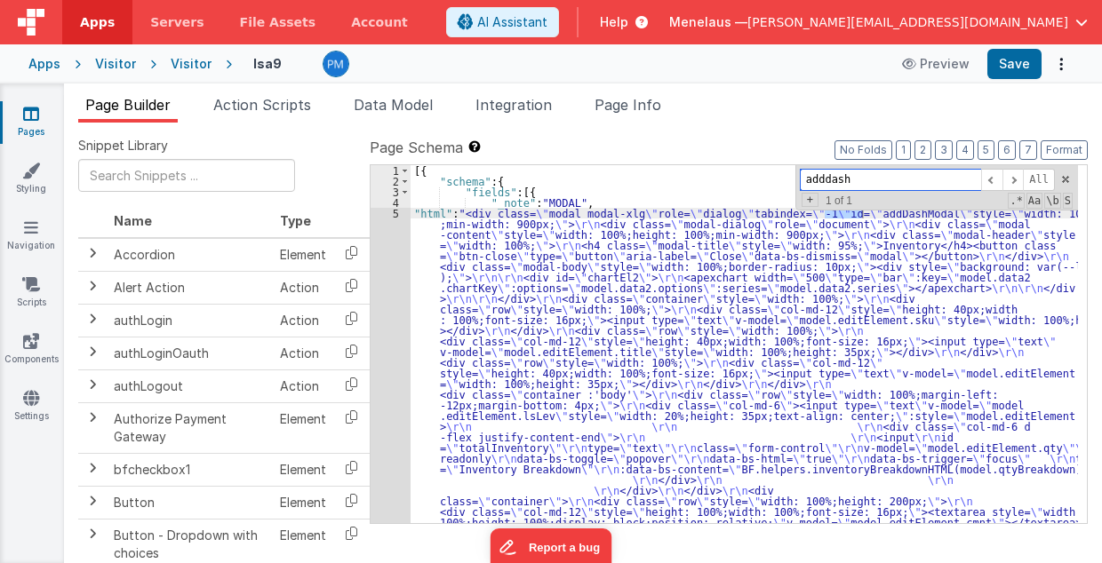
drag, startPoint x: 829, startPoint y: 180, endPoint x: 810, endPoint y: 180, distance: 18.7
click at [810, 180] on input "adddash" at bounding box center [890, 180] width 181 height 22
paste input "var addDashModal"
drag, startPoint x: 832, startPoint y: 181, endPoint x: 796, endPoint y: 183, distance: 35.6
click at [805, 181] on input "var addDashModal" at bounding box center [890, 180] width 181 height 22
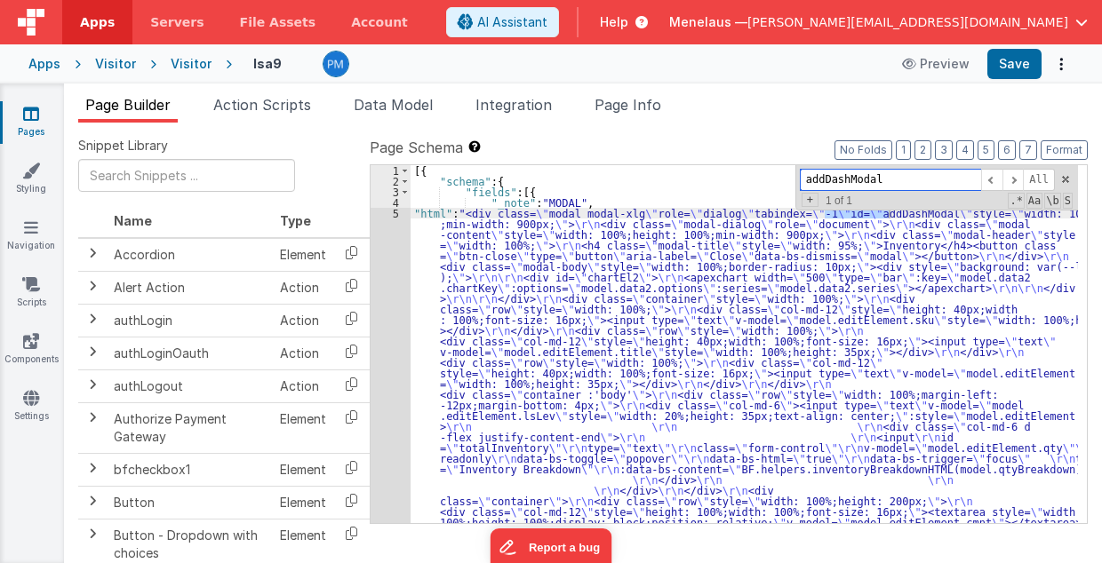
click at [833, 183] on input "addDashModal" at bounding box center [890, 180] width 181 height 22
type input "addDashModal"
click at [634, 104] on span "Page Info" at bounding box center [627, 105] width 67 height 18
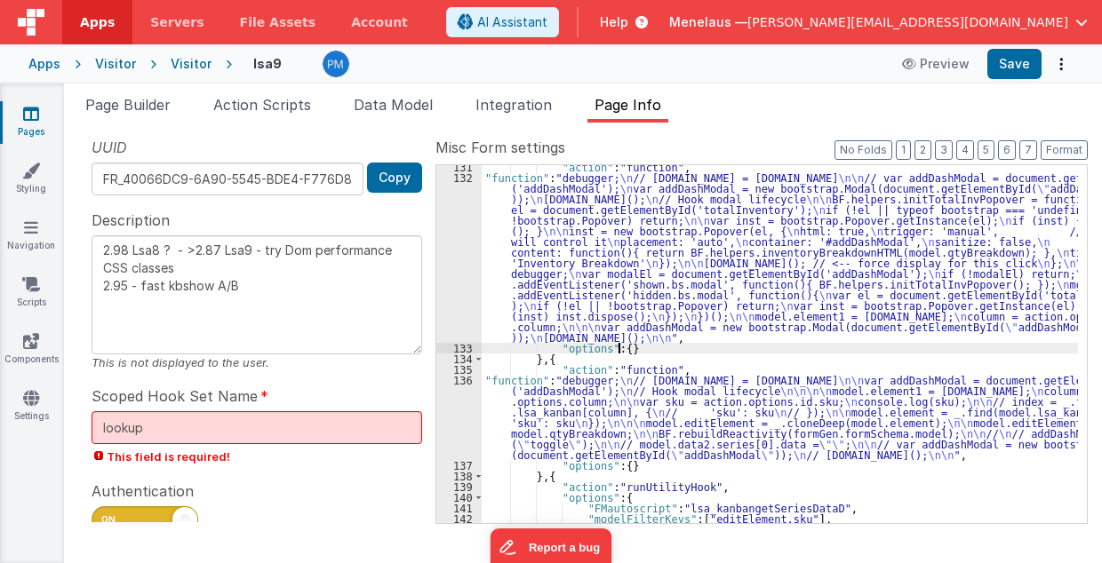
click at [1004, 347] on div ""action" : "function" , "function" : "debugger; \n // [DOMAIN_NAME] = [DOMAIN_N…" at bounding box center [780, 352] width 597 height 380
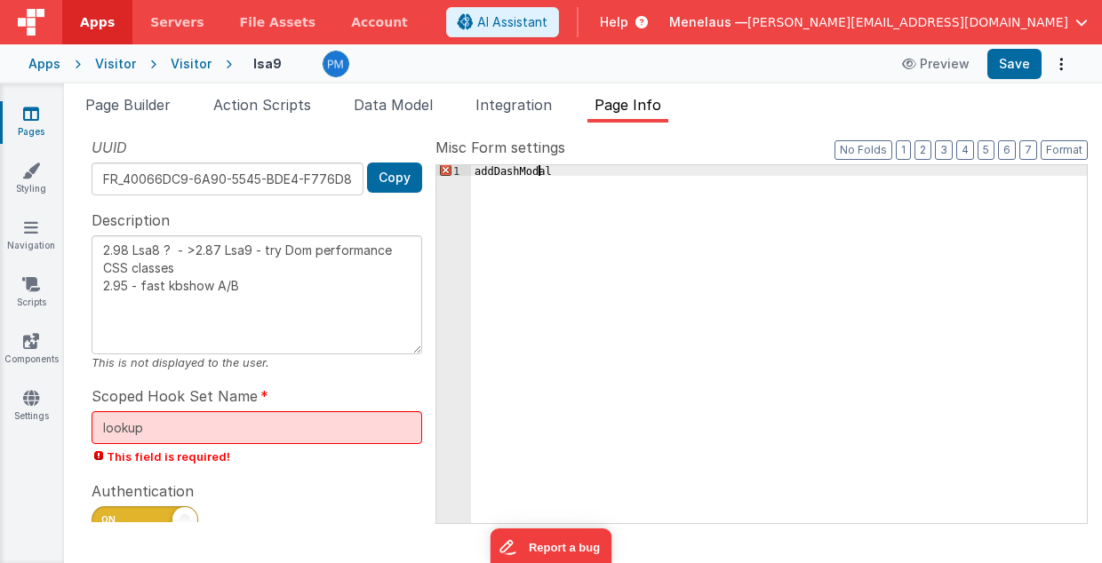
type textarea "2.98 Lsa8 ? - >2.87 Lsa9 - try Dom performance CSS classes 2.95 - fast kbshow A…"
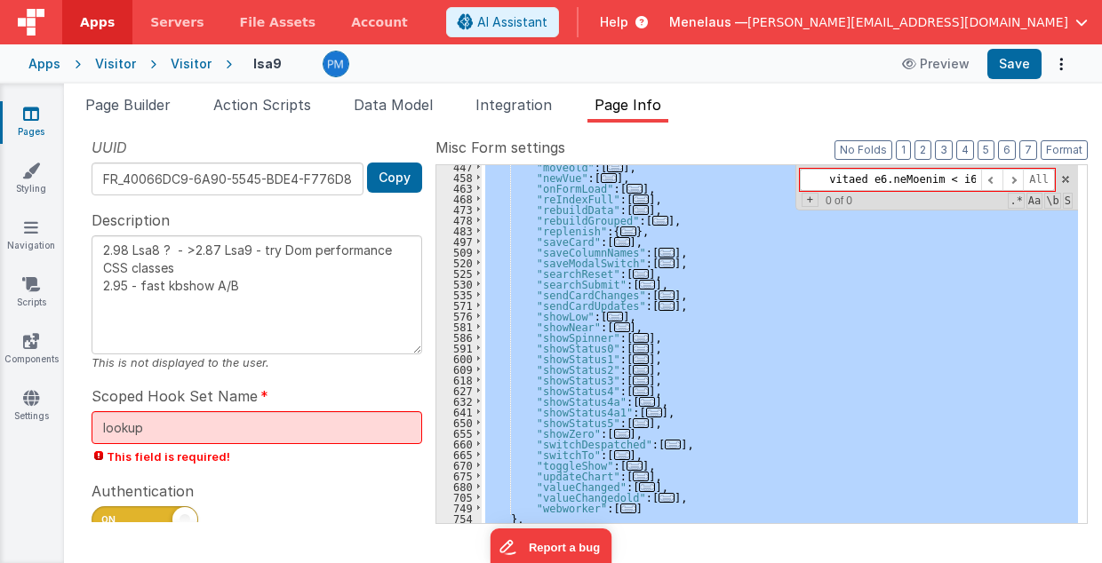
scroll to position [0, 124821]
click at [1066, 177] on span at bounding box center [1065, 179] width 12 height 12
click at [928, 178] on input at bounding box center [890, 180] width 181 height 22
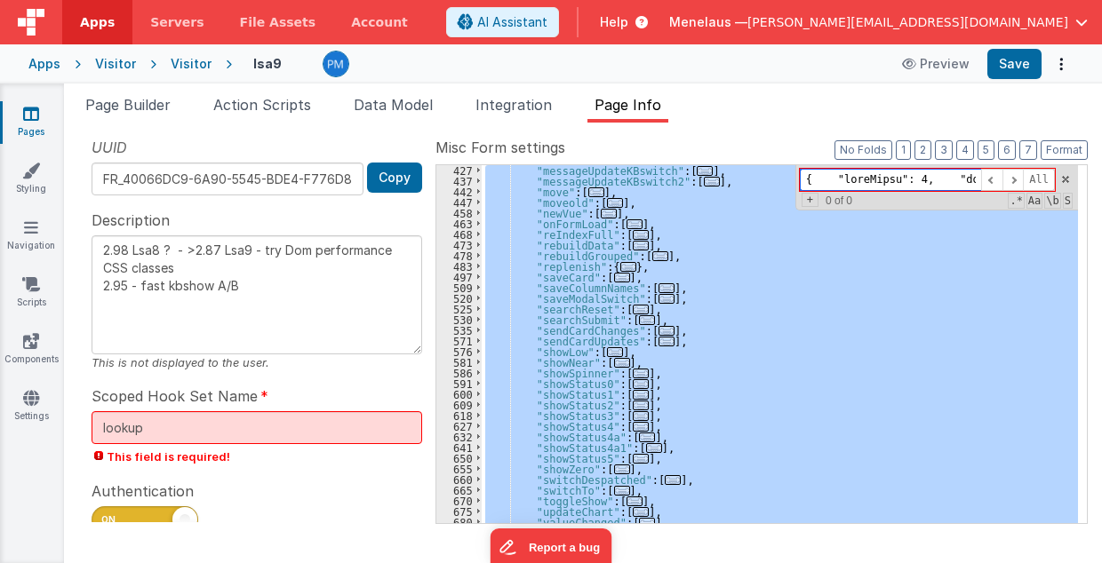
scroll to position [3007, 0]
paste input "addDashModal"
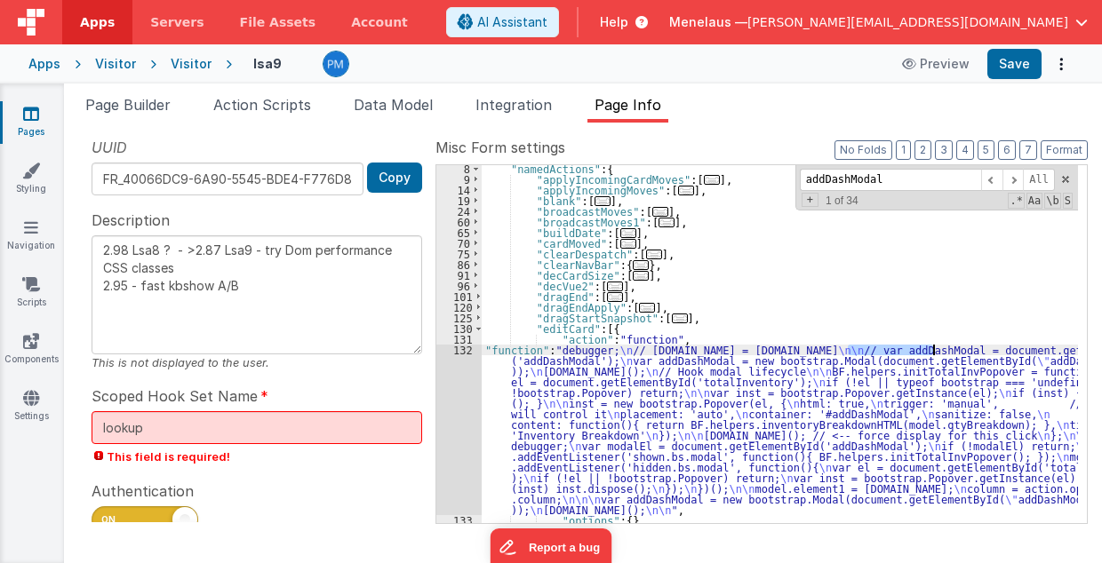
scroll to position [41, 0]
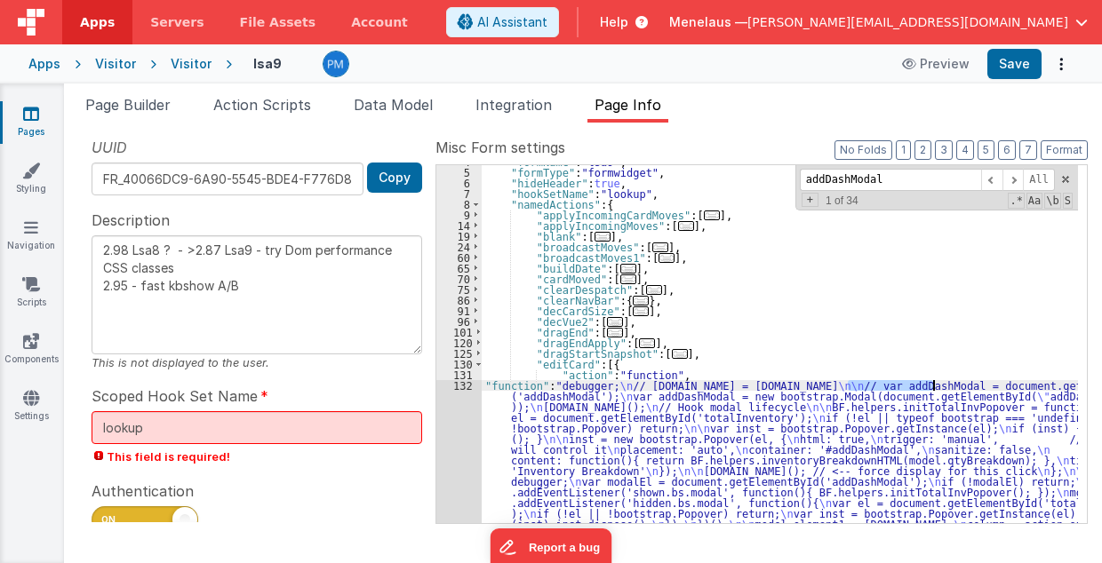
drag, startPoint x: 847, startPoint y: 347, endPoint x: 934, endPoint y: 384, distance: 94.7
click at [934, 384] on div ""formName" : "lsa9" , "formType" : "formwidget" , "hideHeader" : true , "hookSe…" at bounding box center [780, 426] width 597 height 540
drag, startPoint x: 880, startPoint y: 185, endPoint x: 803, endPoint y: 183, distance: 76.4
click at [803, 183] on div "addDashModal All Replace All + 1 of 34 .* Aa \b S" at bounding box center [936, 187] width 283 height 45
paste input "var"
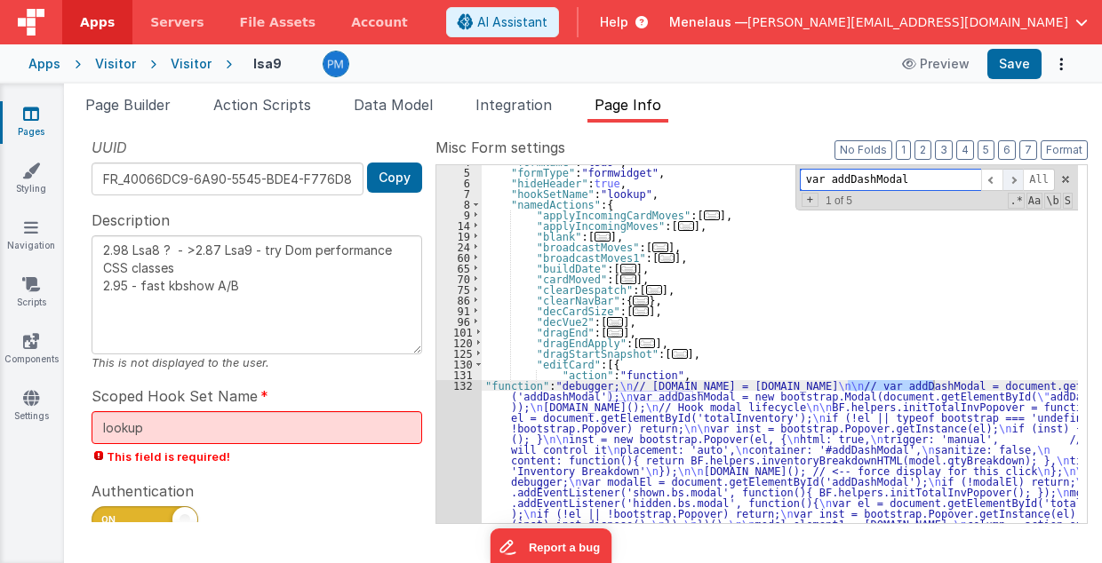
type input "var addDashModal"
click at [1017, 179] on span at bounding box center [1012, 180] width 21 height 22
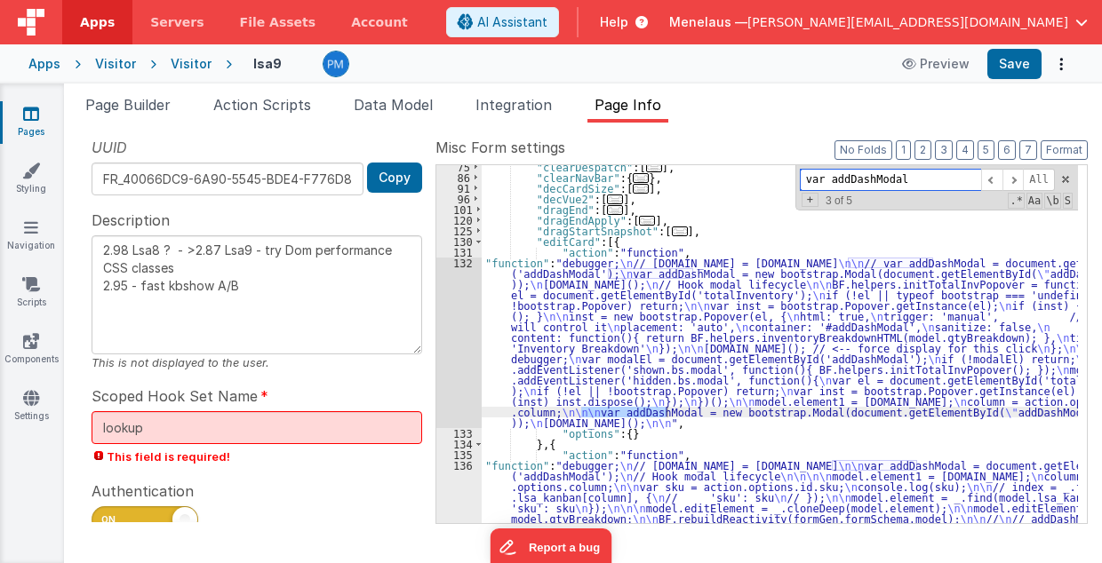
scroll to position [163, 0]
click at [440, 331] on div "132" at bounding box center [458, 343] width 45 height 171
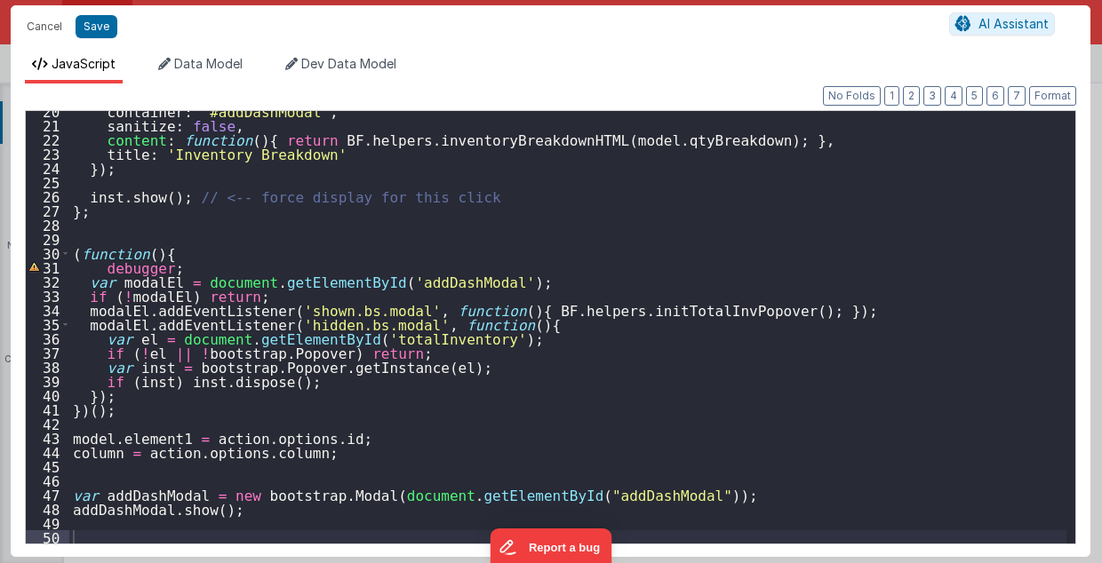
scroll to position [277, 0]
drag, startPoint x: 73, startPoint y: 496, endPoint x: 74, endPoint y: 506, distance: 10.7
click at [74, 495] on div "container : '#addDashModal' , sanitize : false , content : function ( ) { retur…" at bounding box center [568, 335] width 998 height 462
click at [74, 512] on div "container : '#addDashModal' , sanitize : false , content : function ( ) { retur…" at bounding box center [568, 335] width 998 height 462
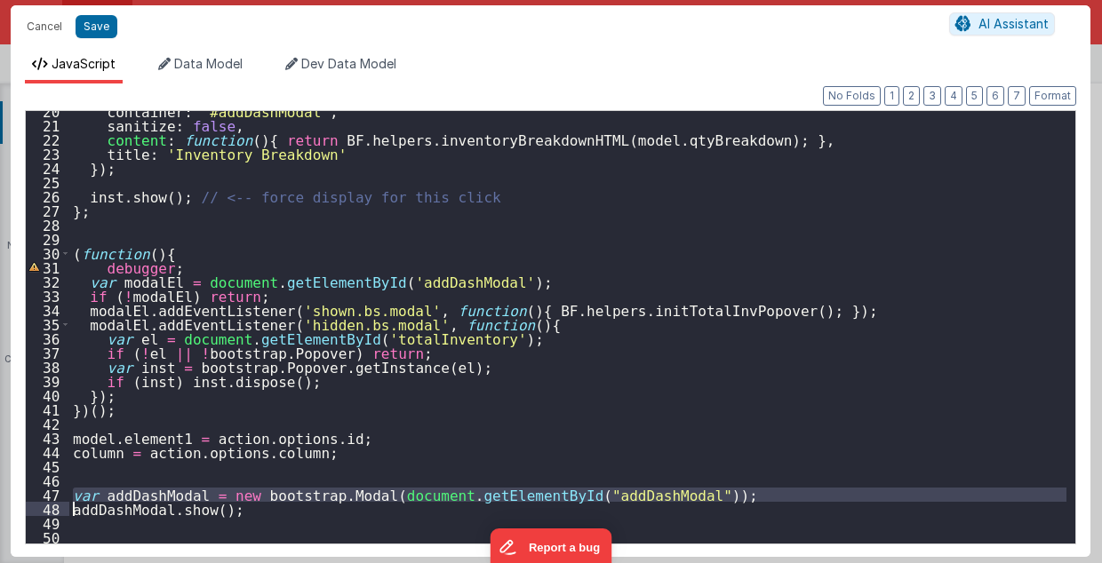
click at [73, 490] on div "container : '#addDashModal' , sanitize : false , content : function ( ) { retur…" at bounding box center [567, 327] width 997 height 433
drag, startPoint x: 72, startPoint y: 493, endPoint x: 220, endPoint y: 511, distance: 149.5
click at [220, 511] on div "container : '#addDashModal' , sanitize : false , content : function ( ) { retur…" at bounding box center [568, 335] width 998 height 462
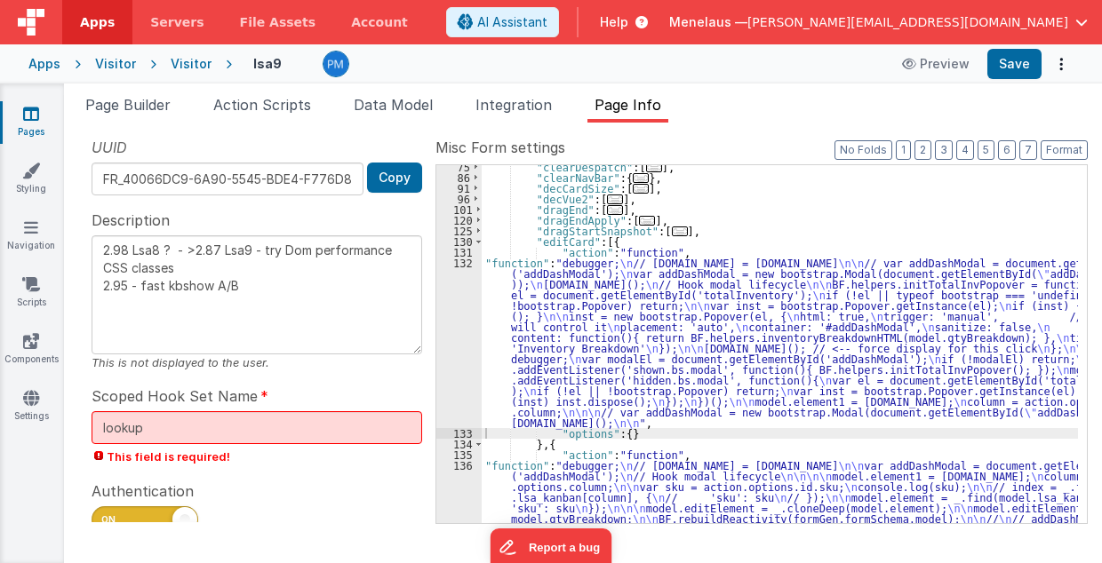
click at [980, 229] on div ""clearDespatch" : [ ... ] , "clearNavBar" : { ... } , "decCardSize" : [ ... ] ,…" at bounding box center [780, 389] width 597 height 455
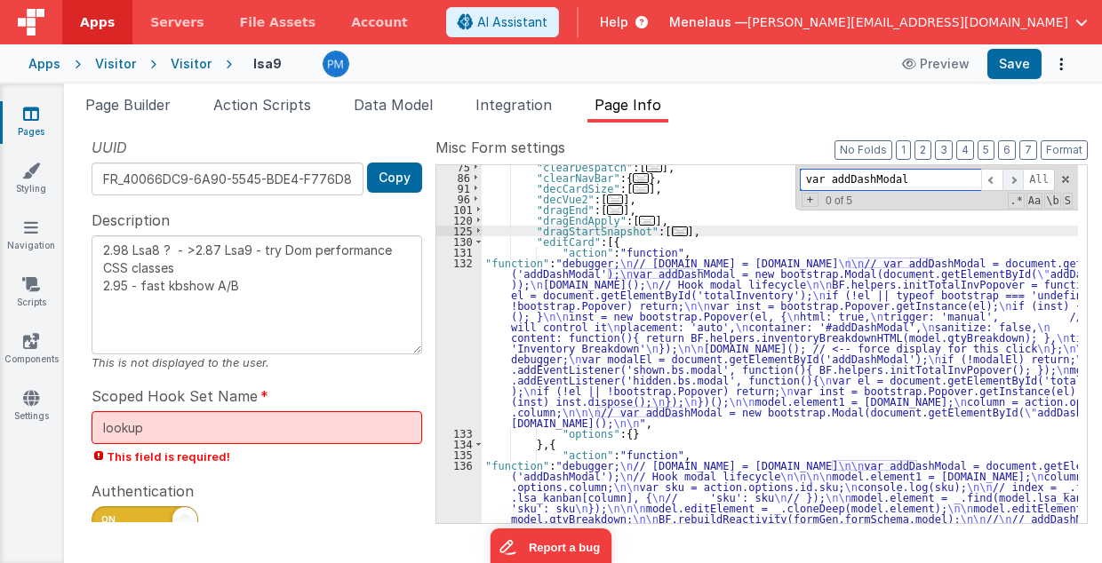
click at [1021, 175] on span at bounding box center [1012, 180] width 21 height 22
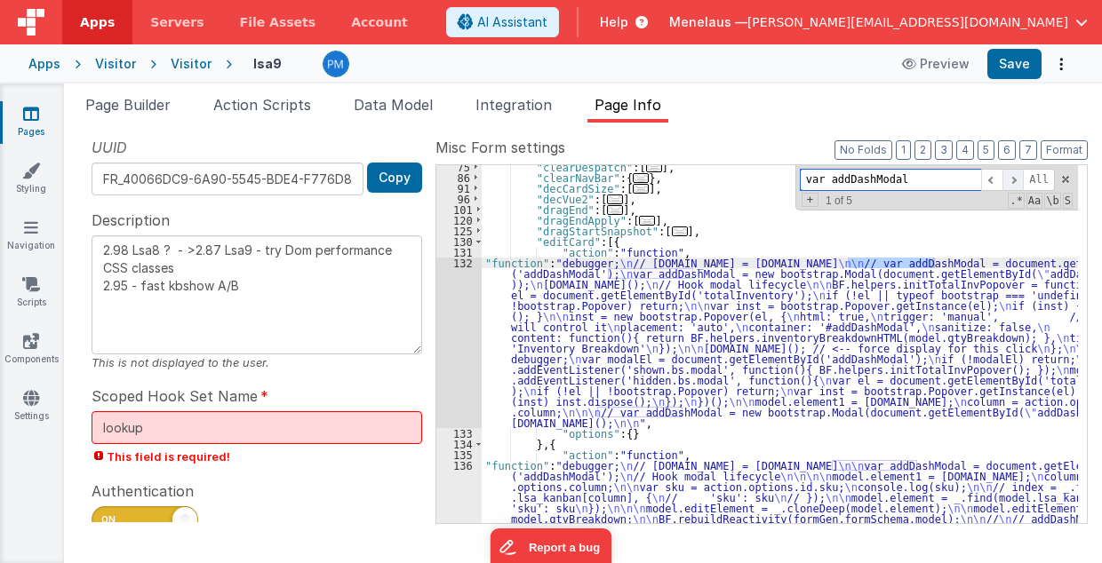
click at [1021, 175] on span at bounding box center [1012, 180] width 21 height 22
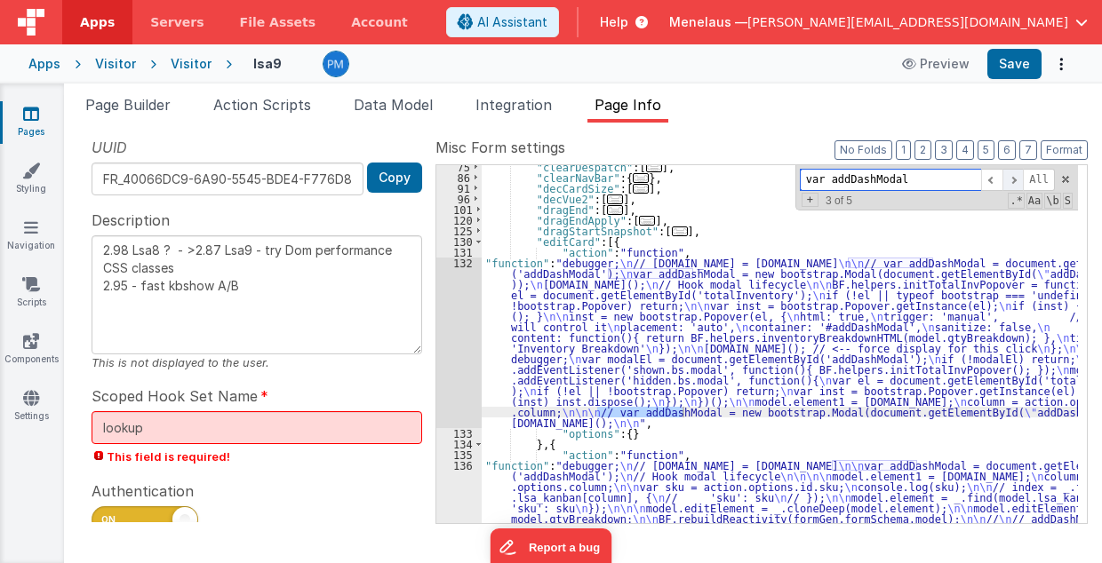
click at [1021, 175] on span at bounding box center [1012, 180] width 21 height 22
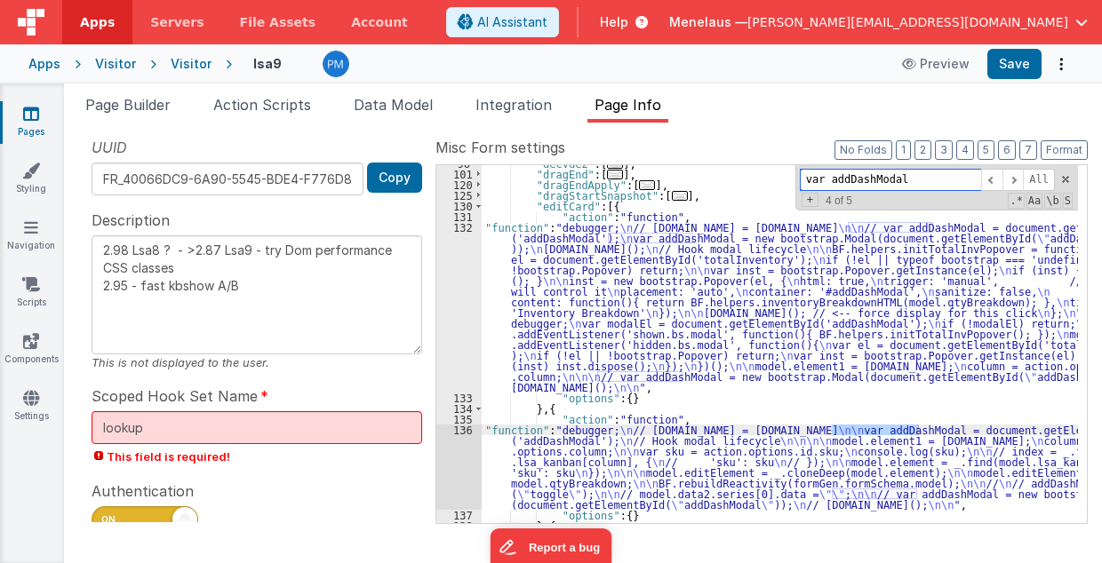
scroll to position [235, 0]
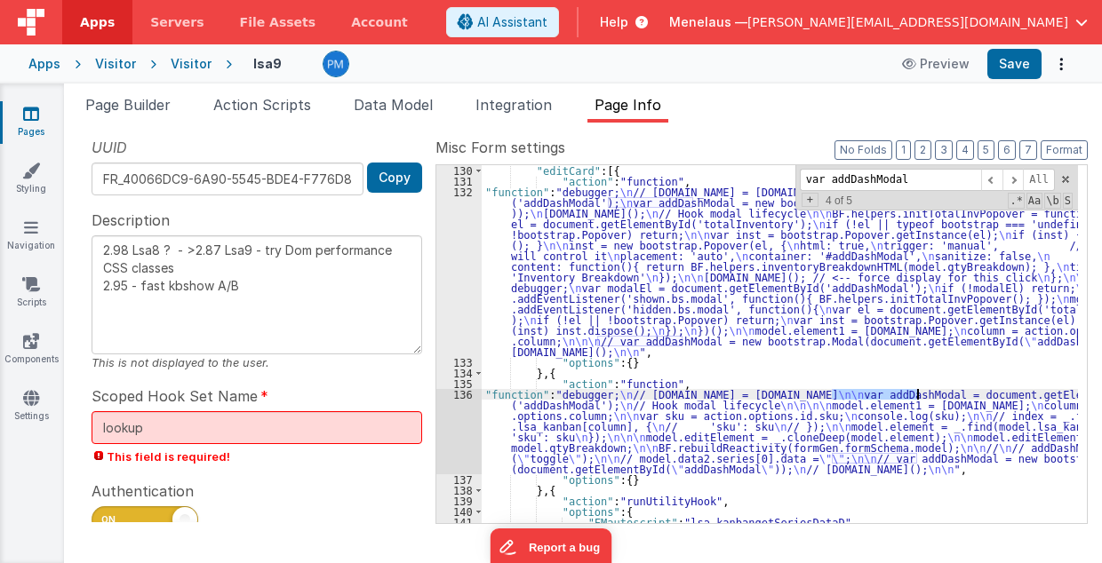
click at [457, 438] on div "136" at bounding box center [458, 431] width 45 height 85
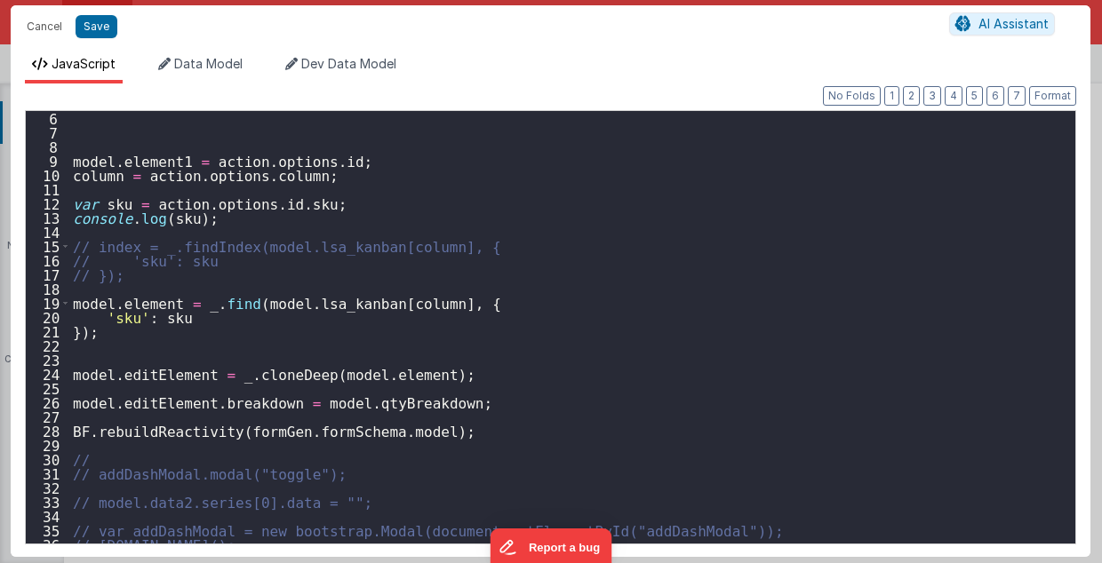
scroll to position [107, 0]
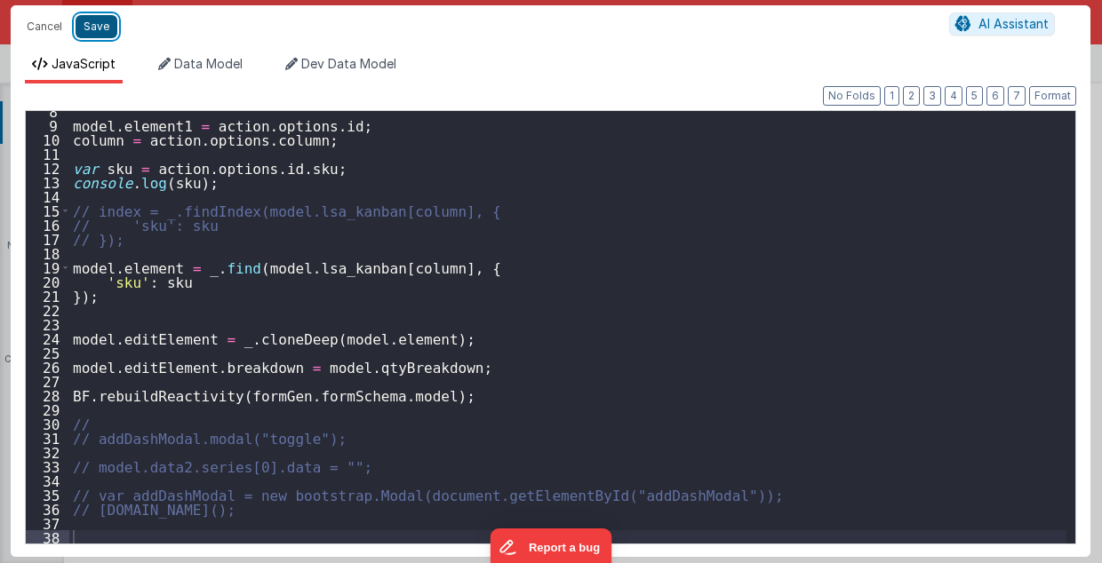
click at [99, 30] on button "Save" at bounding box center [97, 26] width 42 height 23
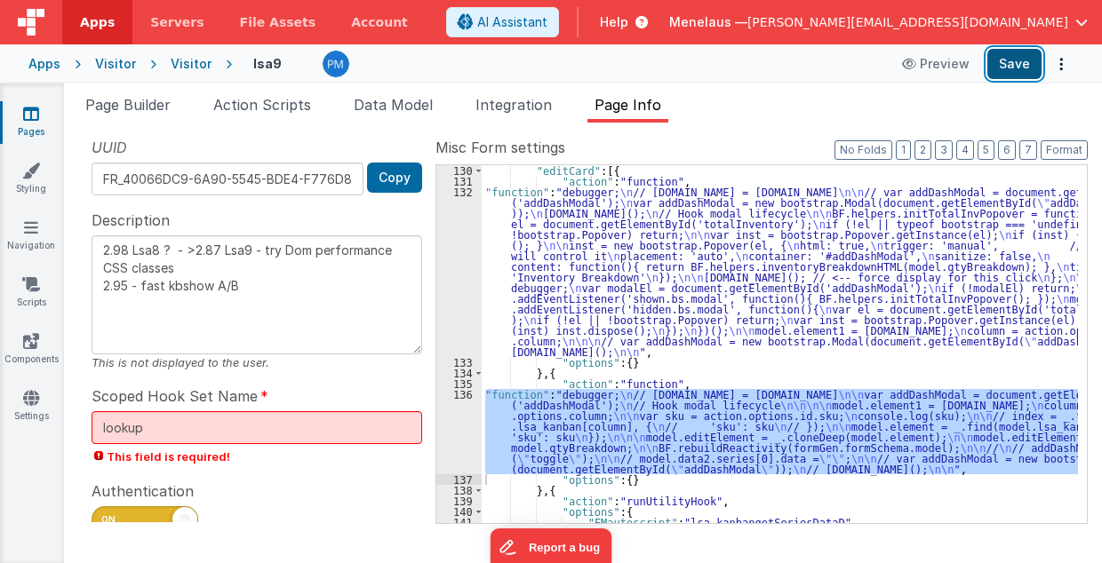
click at [1008, 62] on button "Save" at bounding box center [1014, 64] width 54 height 30
drag, startPoint x: 135, startPoint y: 108, endPoint x: 597, endPoint y: 298, distance: 499.7
click at [135, 108] on span "Page Builder" at bounding box center [127, 105] width 85 height 18
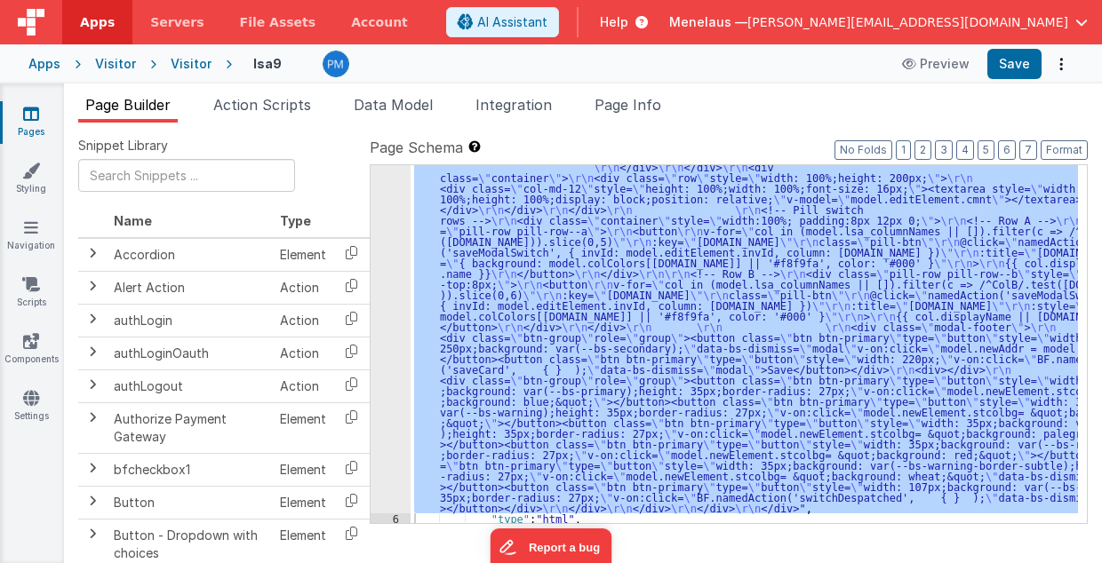
scroll to position [323, 0]
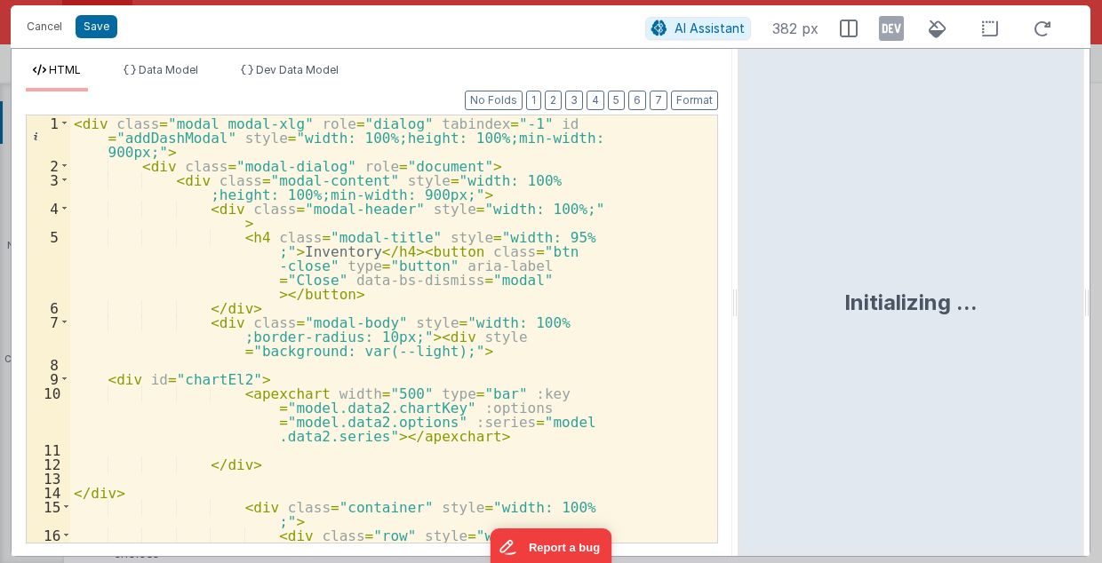
drag, startPoint x: 548, startPoint y: 299, endPoint x: 739, endPoint y: 309, distance: 191.3
click at [739, 309] on html "Cancel Save AI Assistant 382 px HTML Data Model Dev Data Model Format 7 6 5 4 3…" at bounding box center [551, 281] width 1102 height 563
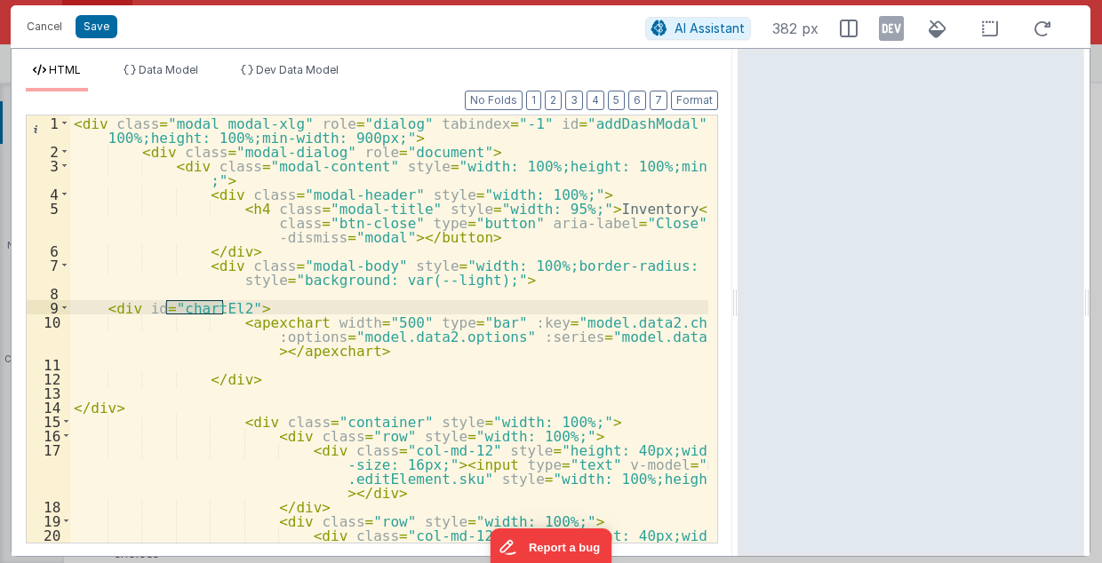
drag, startPoint x: 165, startPoint y: 306, endPoint x: 222, endPoint y: 307, distance: 56.9
click at [222, 307] on div "< div class = "modal modal-xlg" role = "dialog" tabindex = "-1" id = "addDashMo…" at bounding box center [389, 373] width 639 height 514
click at [44, 25] on button "Cancel" at bounding box center [44, 26] width 53 height 25
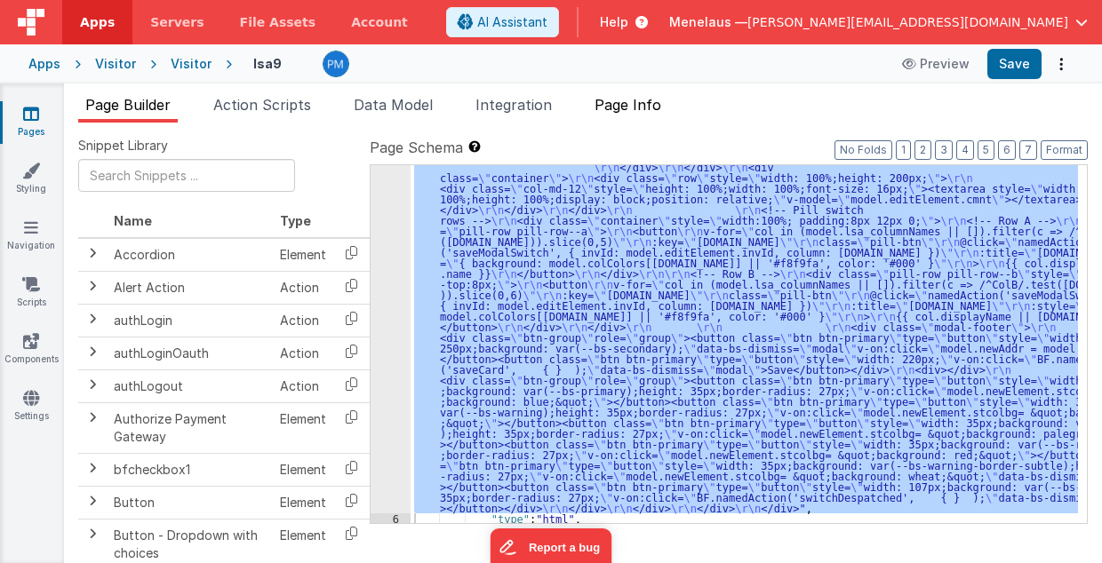
click at [651, 107] on span "Page Info" at bounding box center [627, 105] width 67 height 18
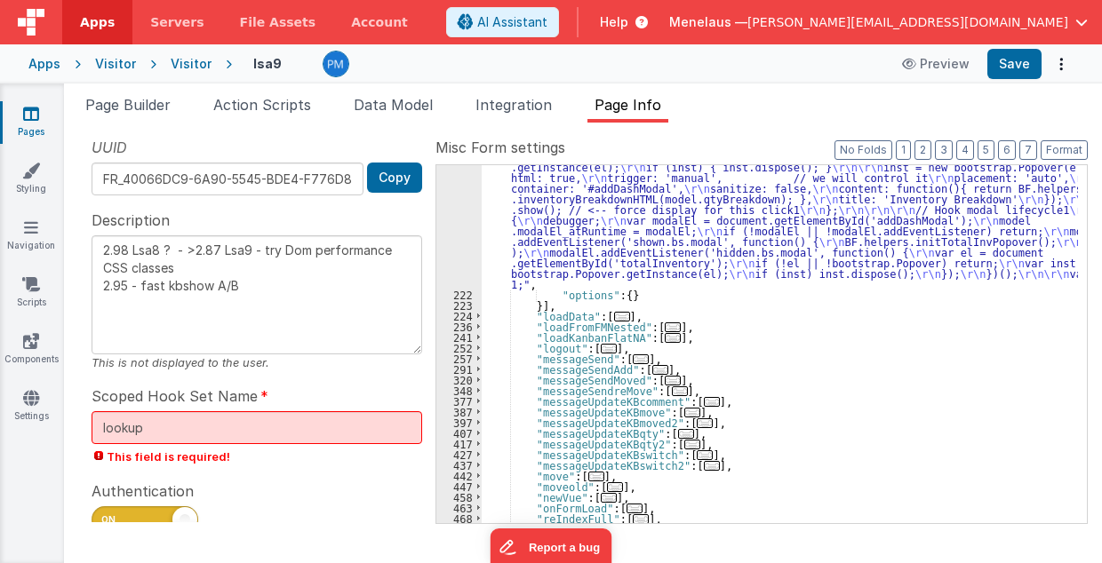
scroll to position [2723, 0]
click at [950, 149] on button "3" at bounding box center [944, 150] width 18 height 20
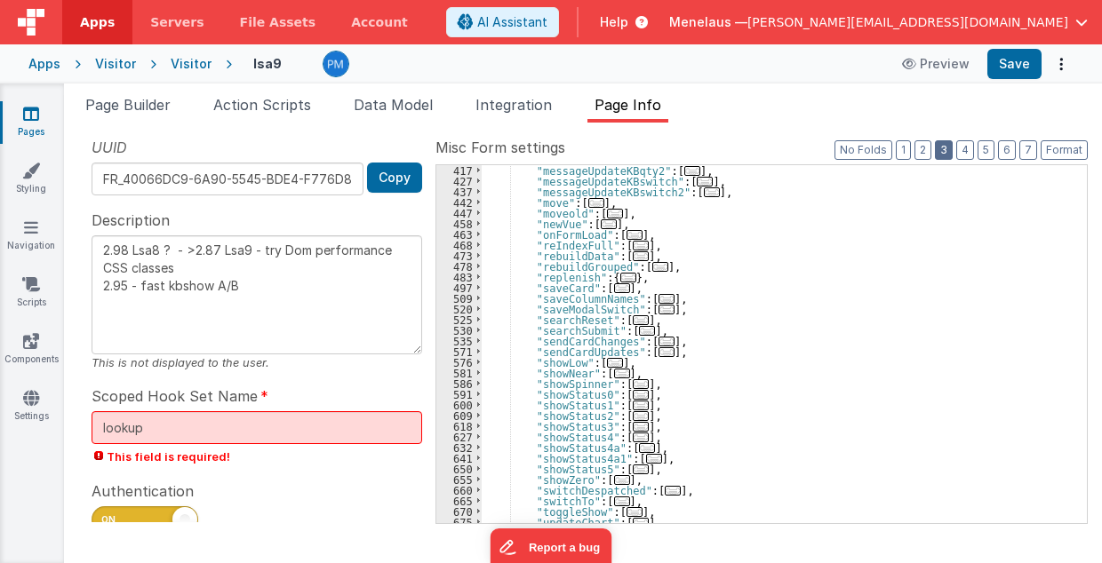
scroll to position [313, 0]
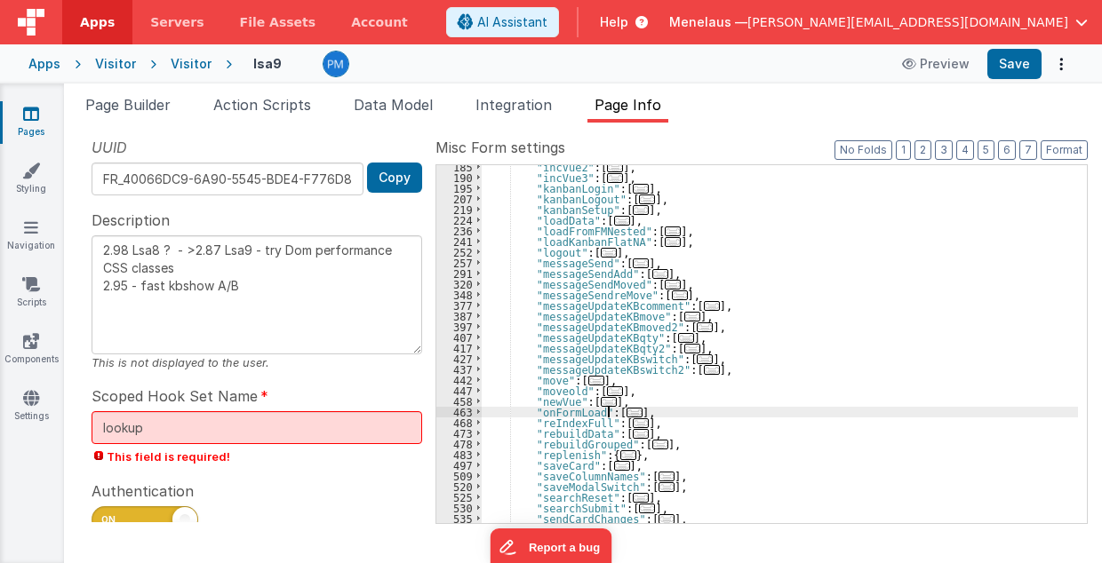
click at [626, 410] on span "..." at bounding box center [634, 413] width 16 height 10
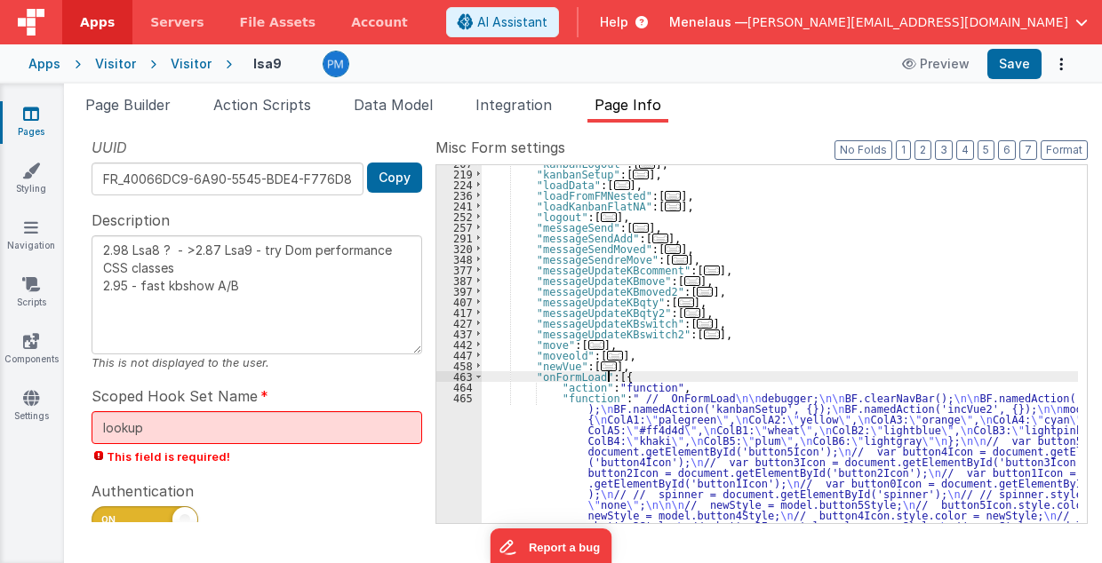
scroll to position [419, 0]
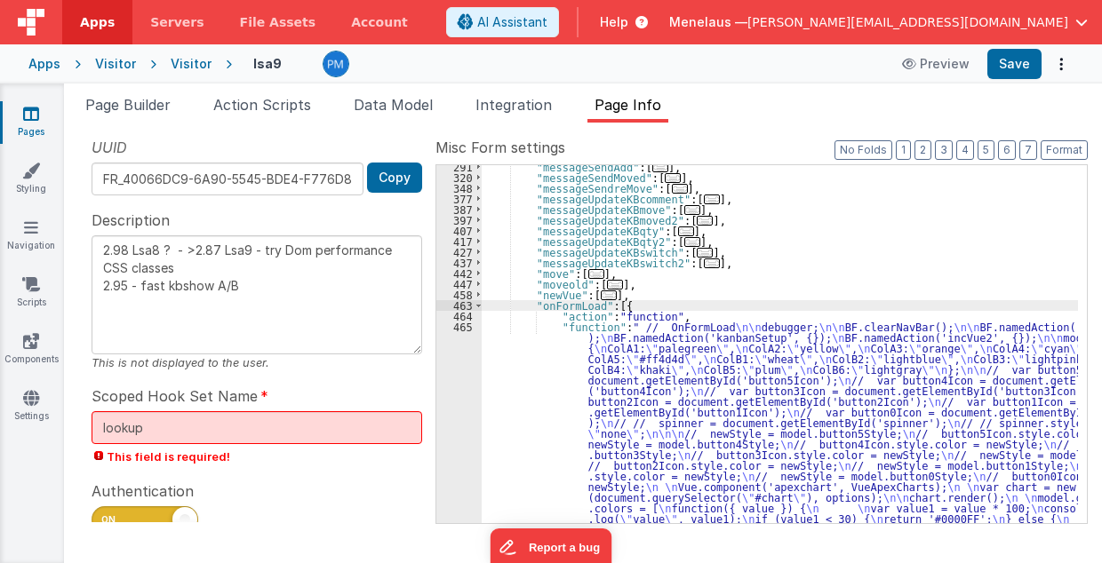
click at [680, 444] on div ""messageSendAdd" : [ ... ] , "messageSendMoved" : [ ... ] , "messageSendreMove"…" at bounding box center [780, 459] width 597 height 594
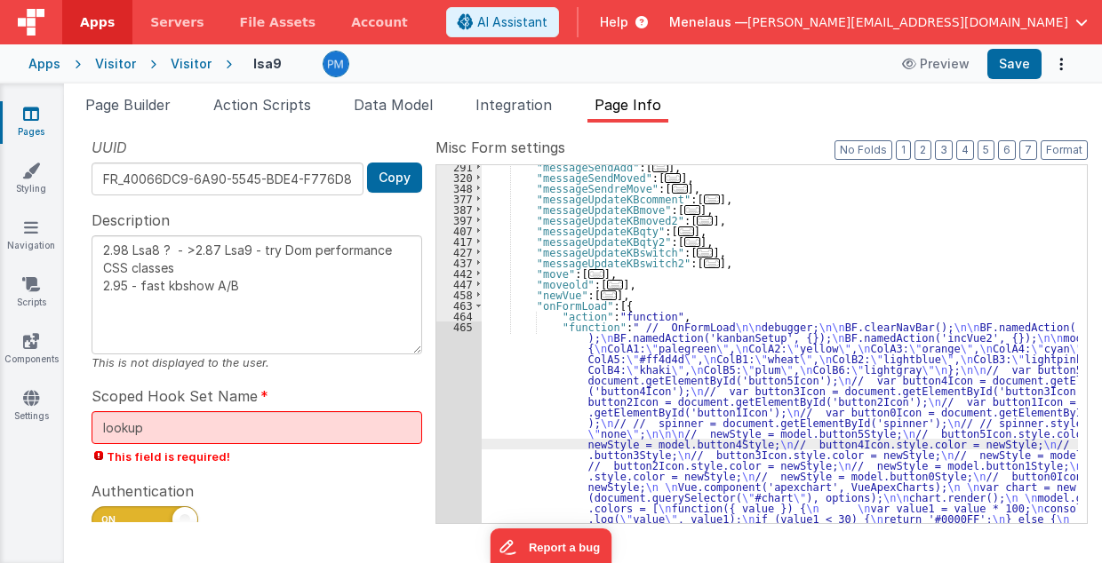
click at [460, 427] on div "291 320 348 377 387 397 407 417 427 437 442 447 458 463 464 465 466" at bounding box center [458, 459] width 45 height 594
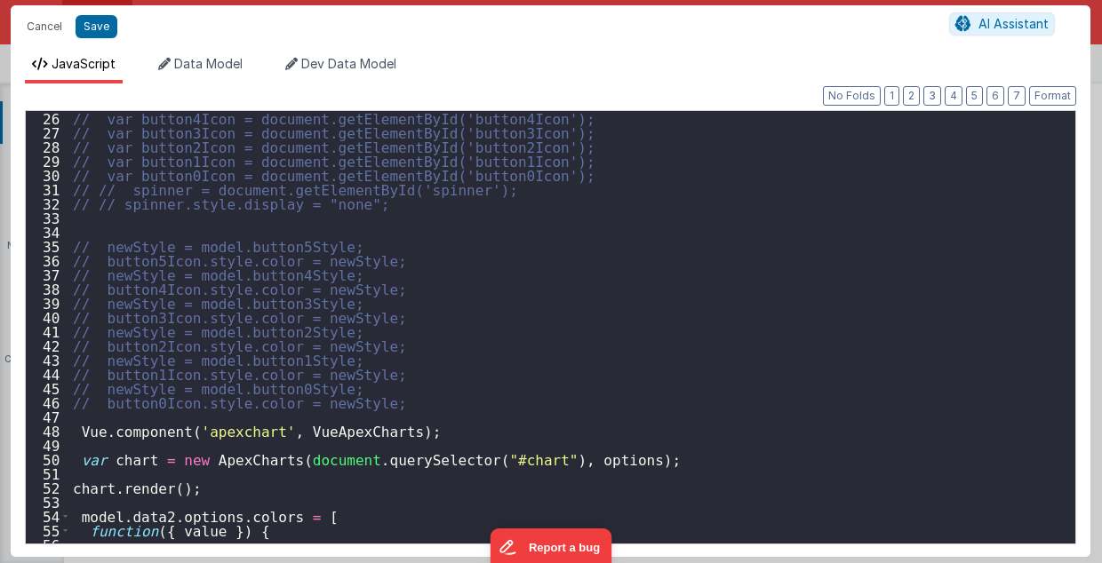
scroll to position [355, 0]
click at [48, 26] on button "Cancel" at bounding box center [44, 26] width 53 height 25
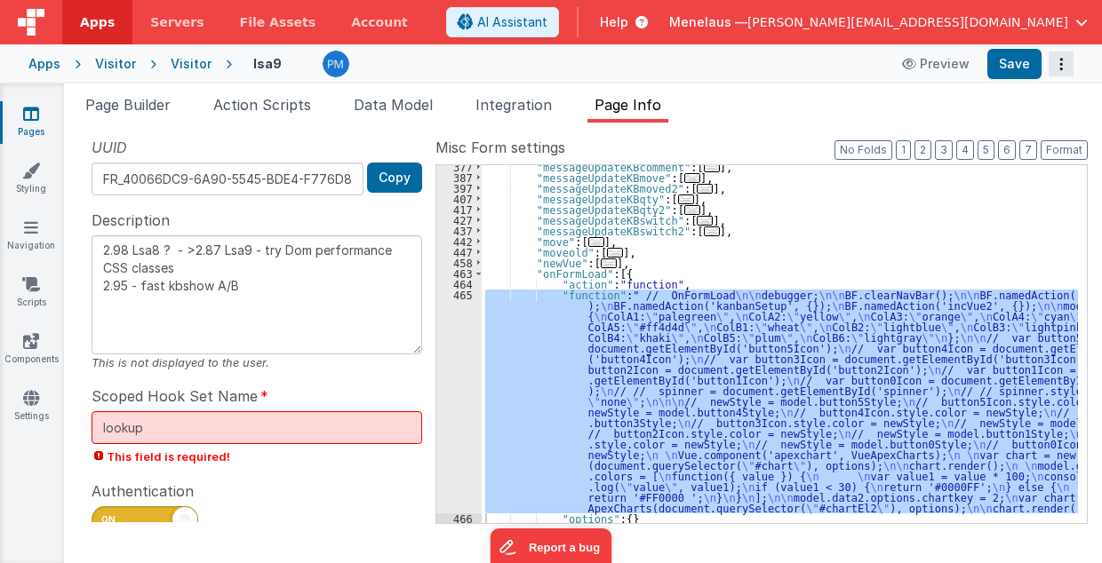
click at [1061, 65] on icon "Options" at bounding box center [1061, 64] width 25 height 1
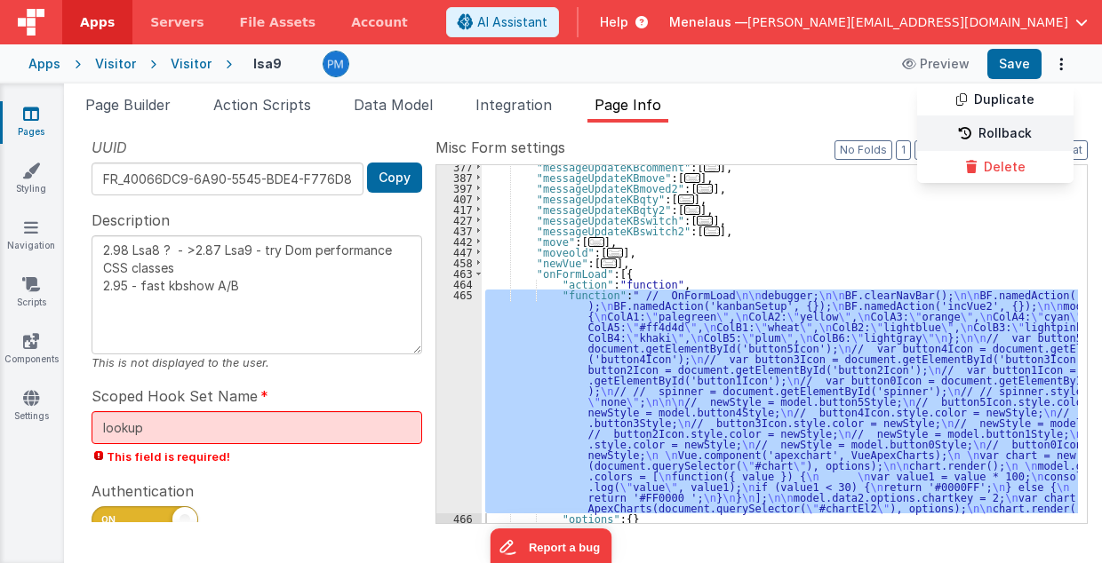
click at [1031, 128] on link "Rollback" at bounding box center [995, 134] width 156 height 34
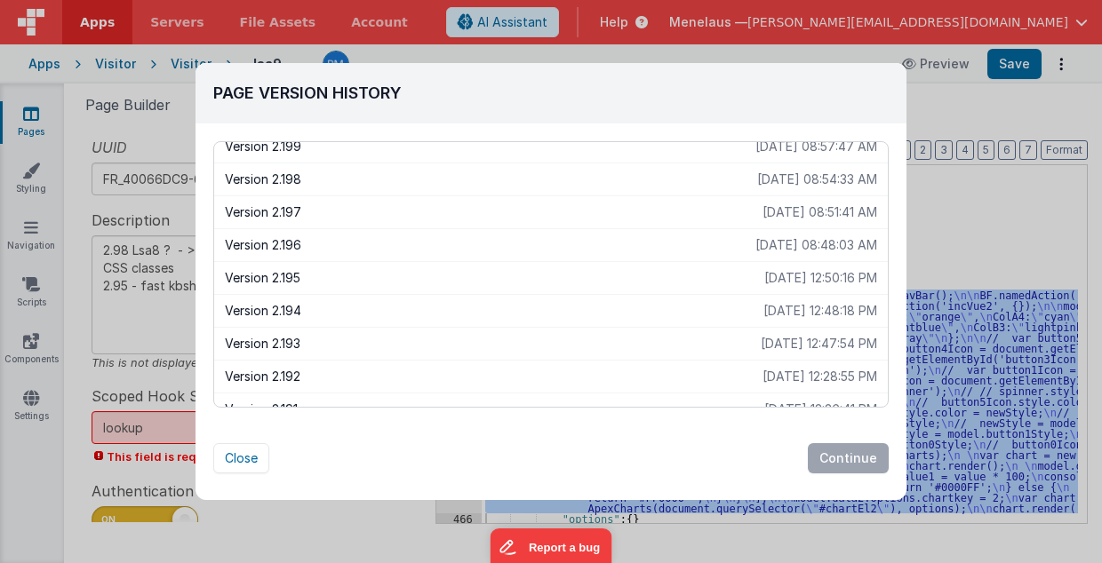
scroll to position [889, 0]
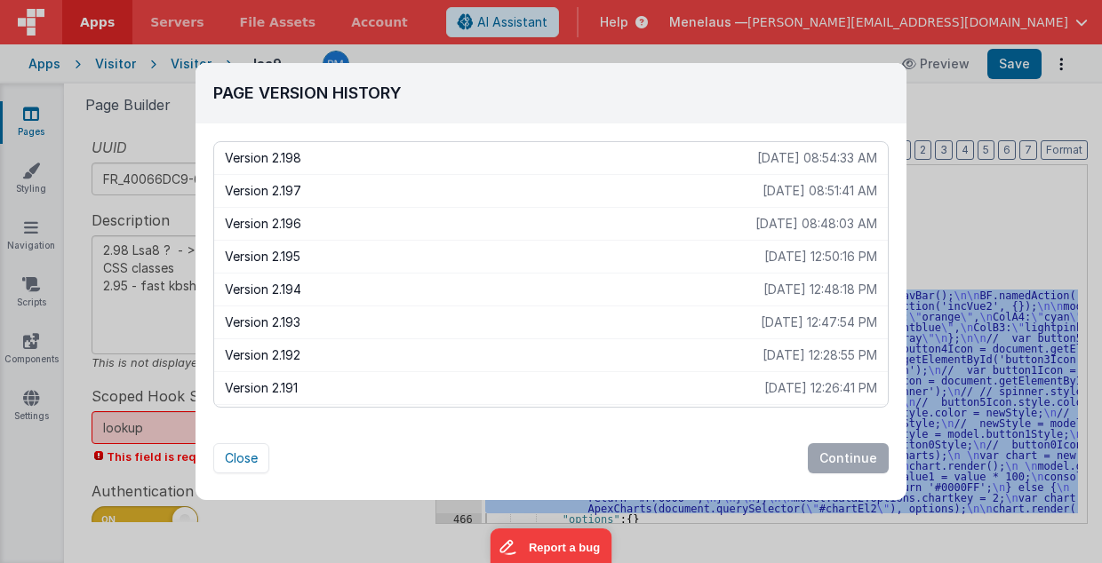
click at [293, 281] on p "Version 2.194" at bounding box center [494, 290] width 538 height 18
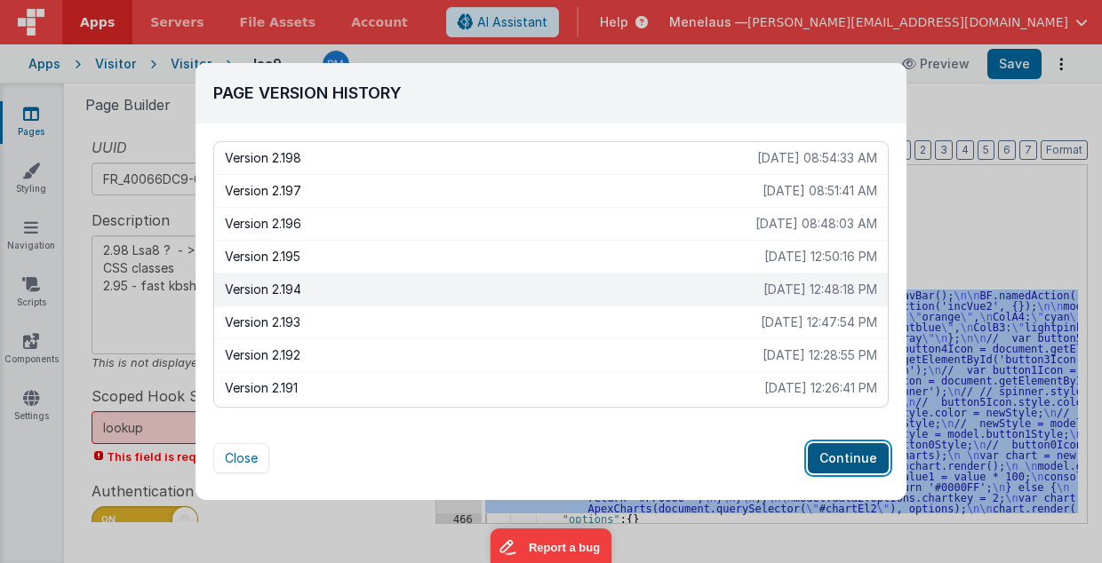
click at [834, 459] on button "Continue" at bounding box center [848, 458] width 81 height 30
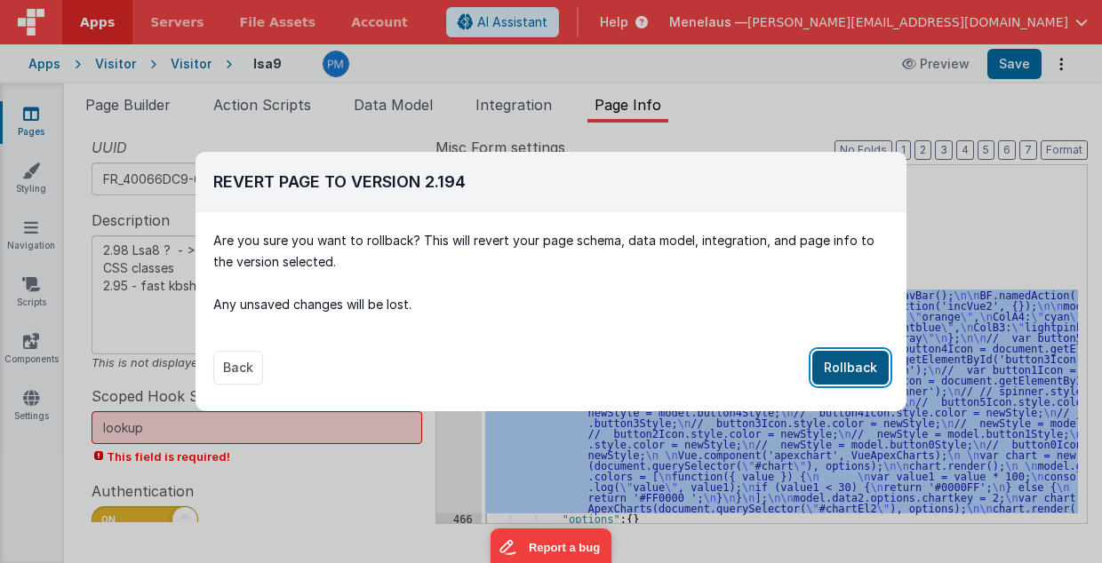
click at [854, 367] on button "Rollback" at bounding box center [850, 368] width 76 height 34
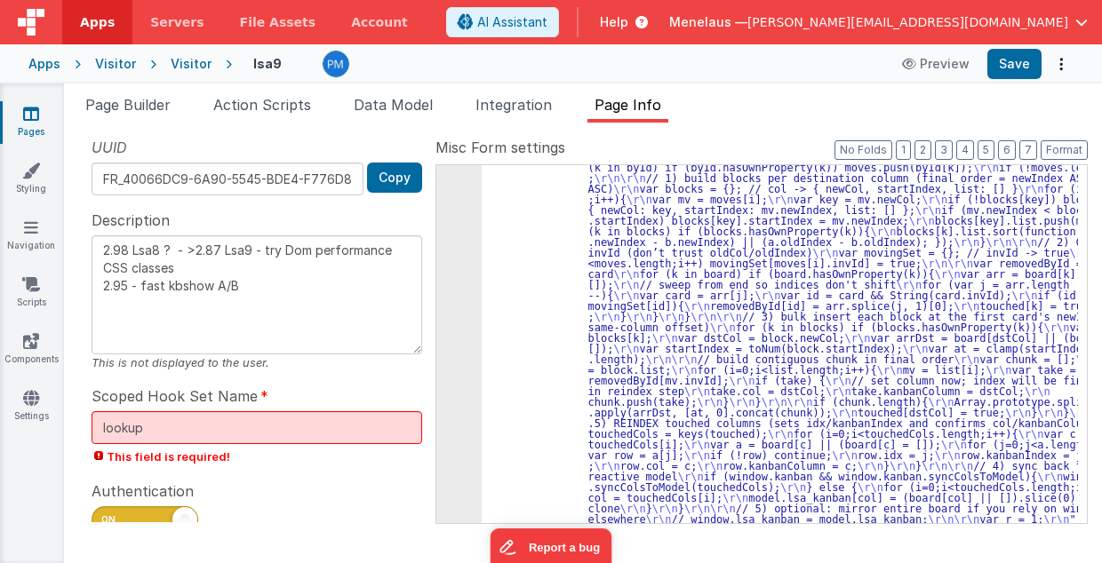
type textarea "2.98 Lsa8 ? - >2.87 Lsa9 - try Dom performance CSS classes 2.95 - fast kbshow A…"
click at [1013, 67] on button "Save" at bounding box center [1014, 64] width 54 height 30
click at [150, 101] on span "Page Builder" at bounding box center [127, 105] width 85 height 18
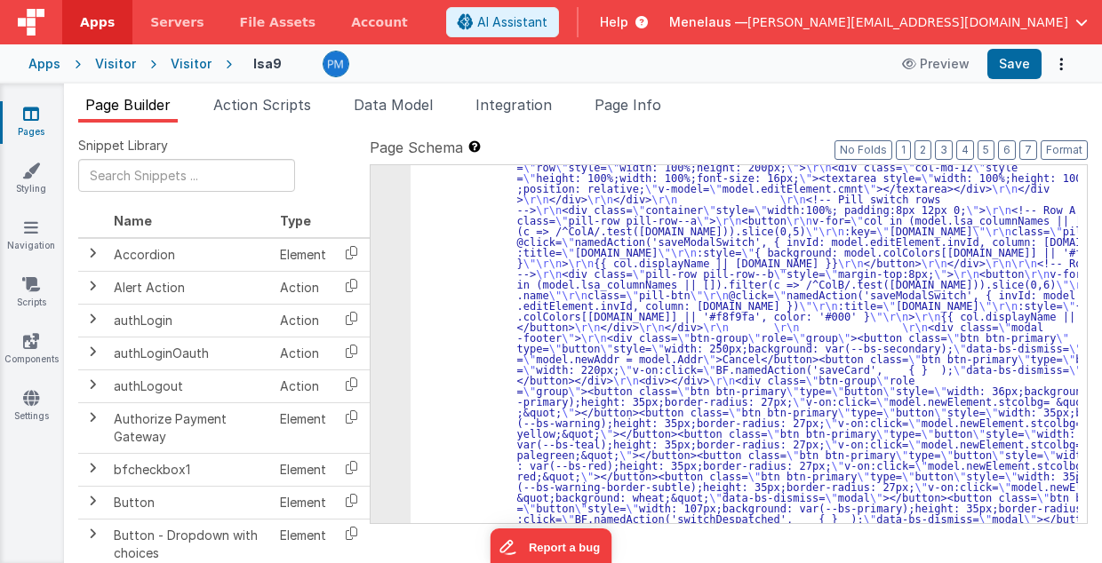
click at [380, 291] on div "5" at bounding box center [391, 209] width 40 height 650
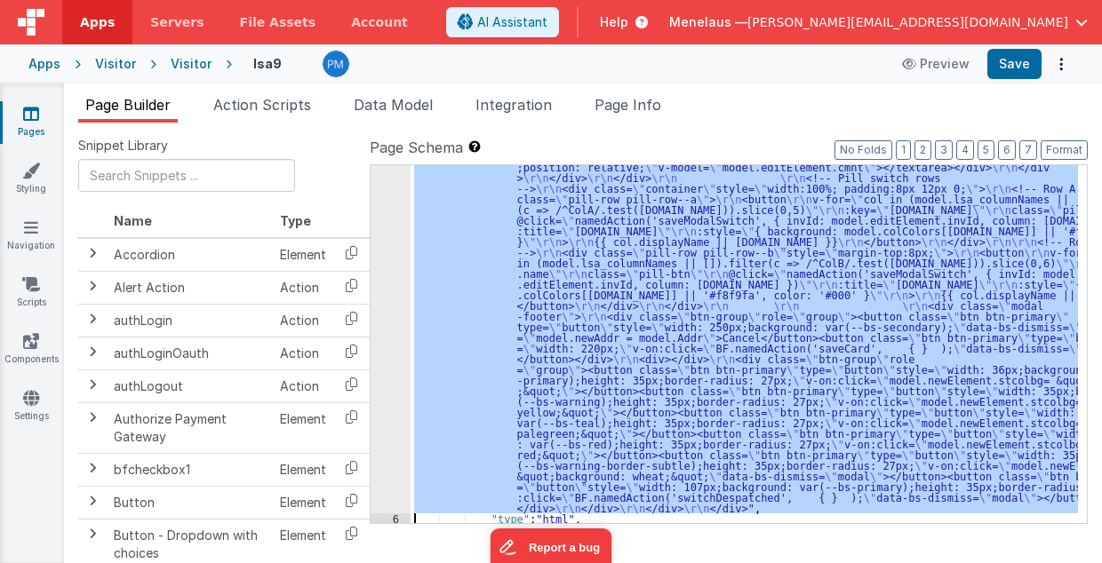
click at [398, 300] on div "5" at bounding box center [391, 188] width 40 height 650
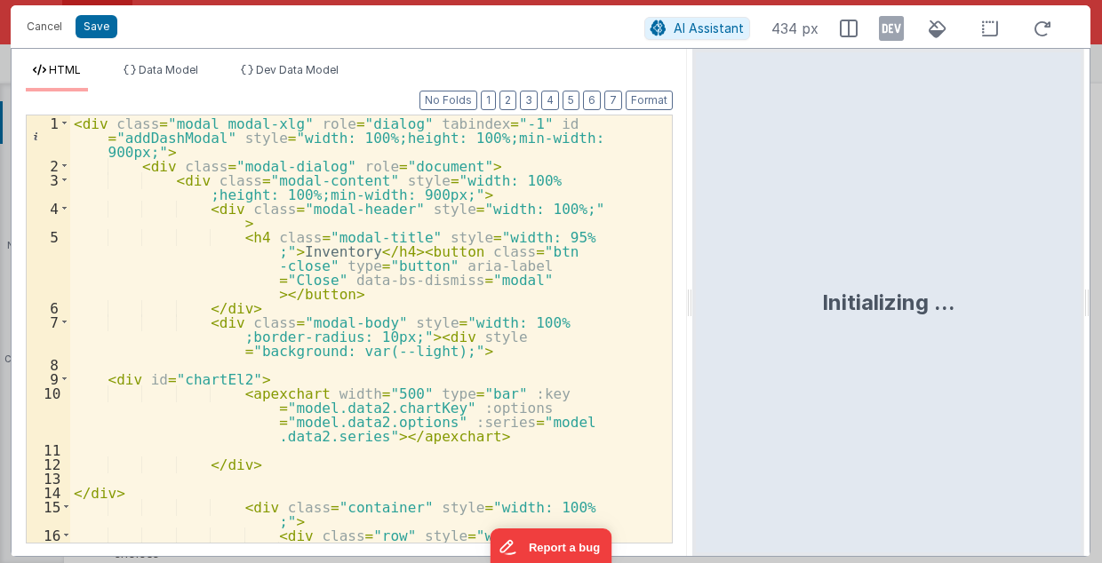
drag, startPoint x: 547, startPoint y: 303, endPoint x: 693, endPoint y: 303, distance: 145.7
click at [693, 303] on html "Cancel Save AI Assistant 434 px HTML Data Model Dev Data Model Format 7 6 5 4 3…" at bounding box center [551, 281] width 1102 height 563
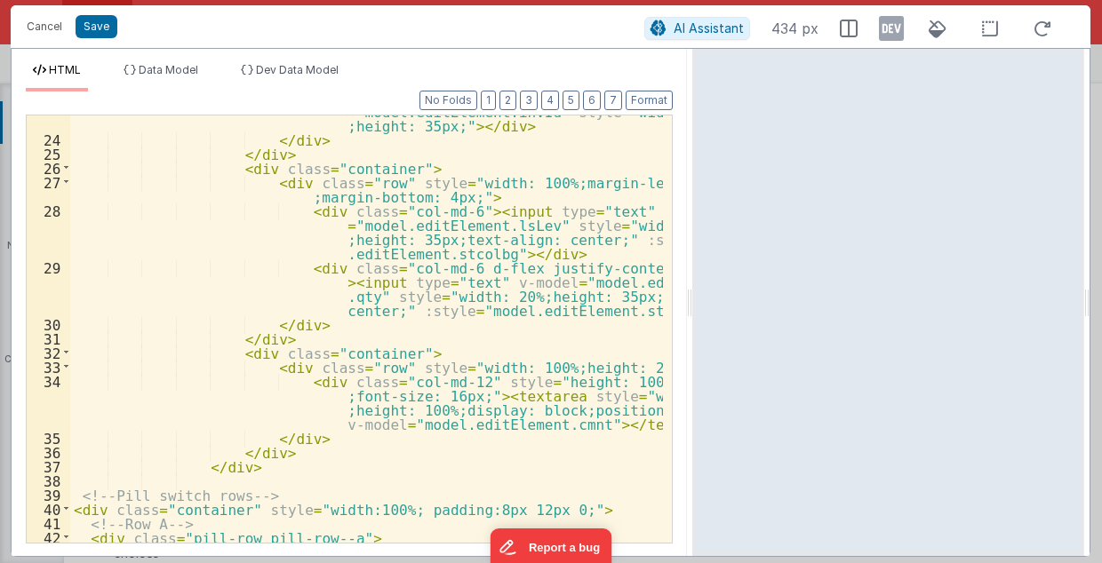
scroll to position [538, 0]
drag, startPoint x: 51, startPoint y: 21, endPoint x: 259, endPoint y: 557, distance: 574.7
click at [51, 21] on button "Cancel" at bounding box center [44, 26] width 53 height 25
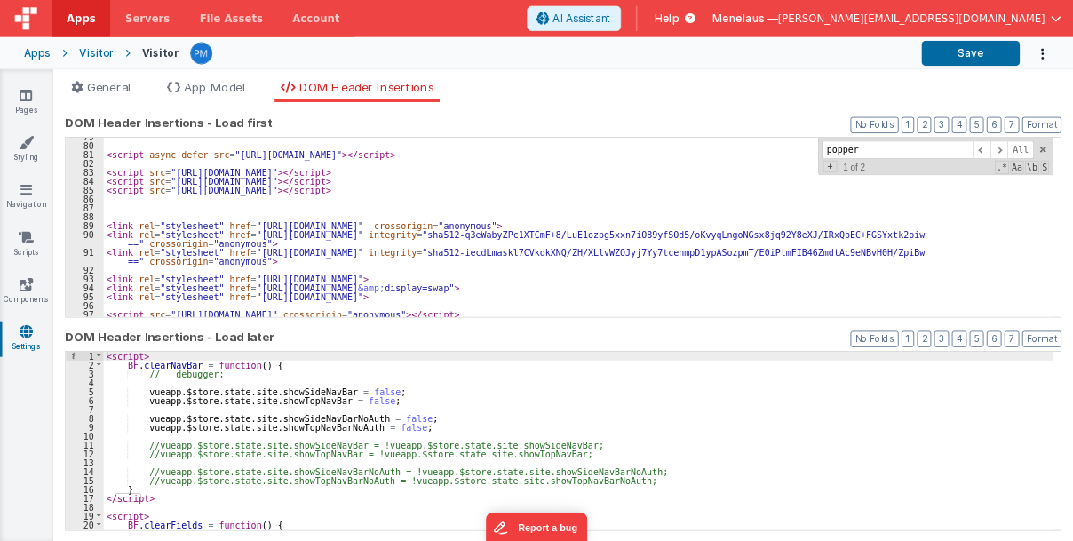
scroll to position [913, 0]
